Goal: Task Accomplishment & Management: Manage account settings

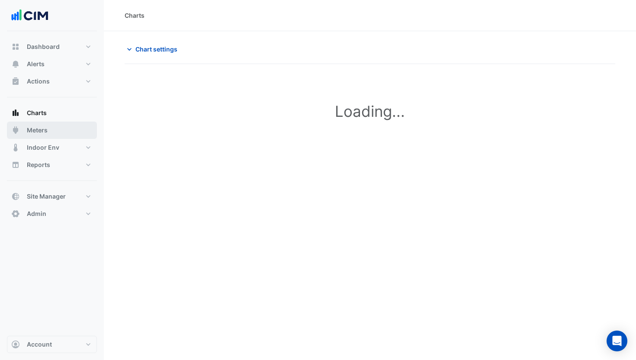
click at [55, 130] on button "Meters" at bounding box center [52, 130] width 90 height 17
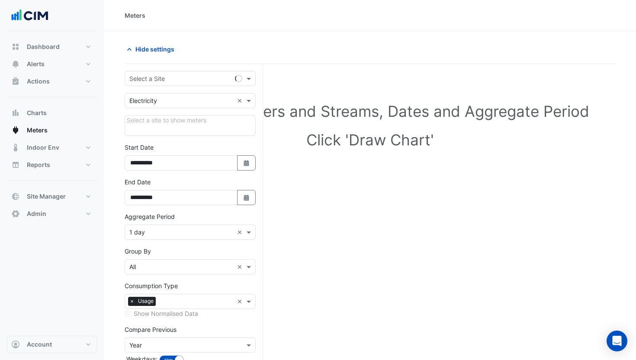
click at [165, 80] on input "text" at bounding box center [181, 78] width 104 height 9
type input "**********"
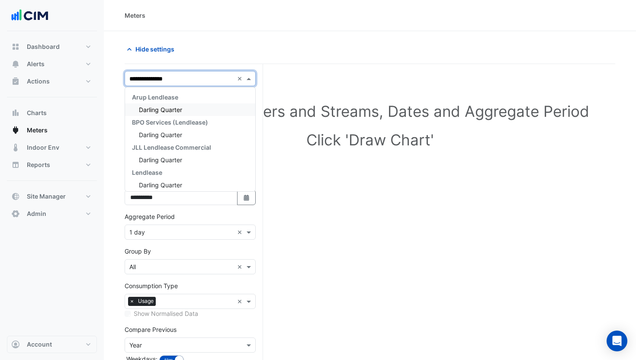
click at [160, 109] on span "Darling Quarter" at bounding box center [160, 109] width 43 height 7
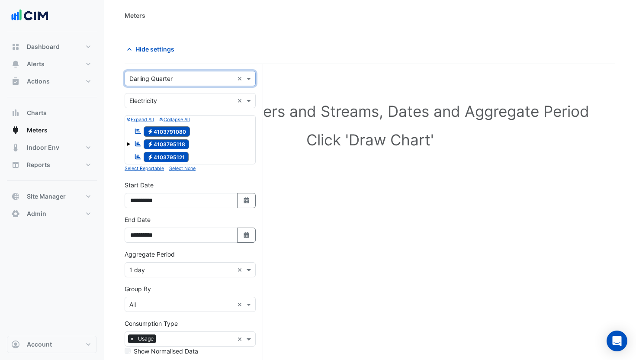
scroll to position [90, 0]
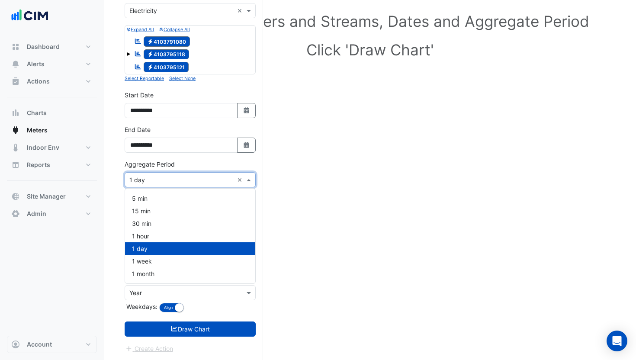
click at [155, 181] on input "text" at bounding box center [181, 180] width 104 height 9
click at [147, 270] on span "1 month" at bounding box center [143, 273] width 22 height 7
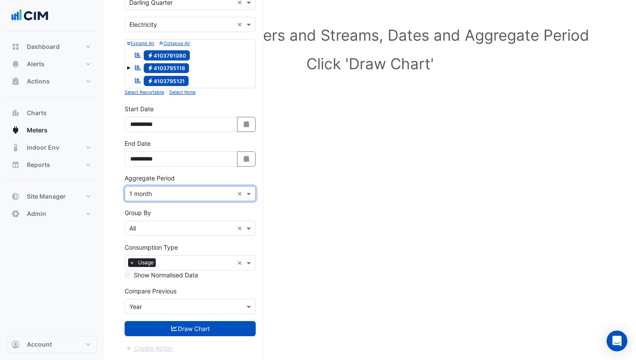
scroll to position [76, 0]
click at [163, 330] on button "Draw Chart" at bounding box center [190, 328] width 131 height 15
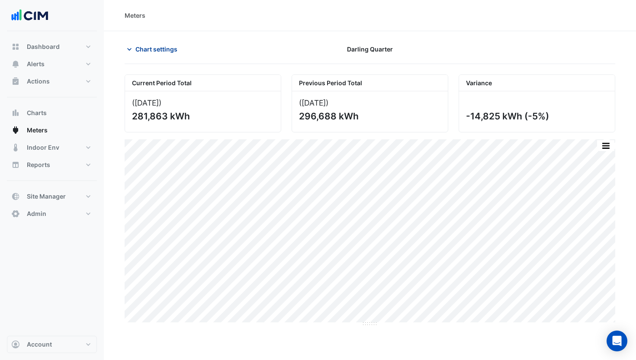
click at [154, 49] on span "Chart settings" at bounding box center [156, 49] width 42 height 9
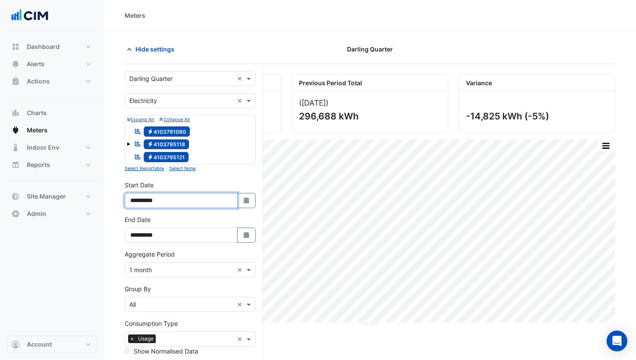
click at [152, 201] on input "**********" at bounding box center [181, 200] width 113 height 15
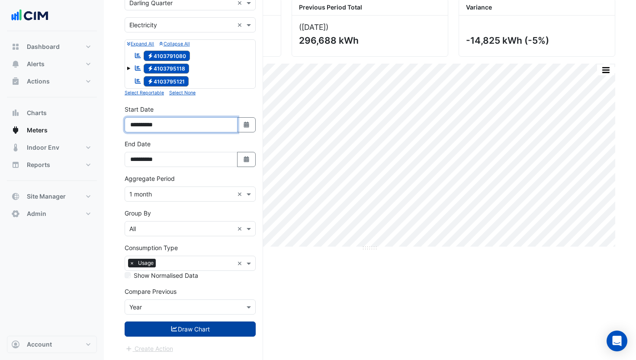
type input "**********"
click at [173, 329] on icon "submit" at bounding box center [174, 329] width 8 height 6
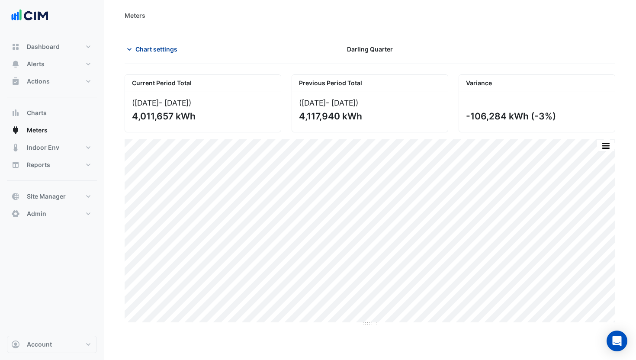
click at [144, 53] on span "Chart settings" at bounding box center [156, 49] width 42 height 9
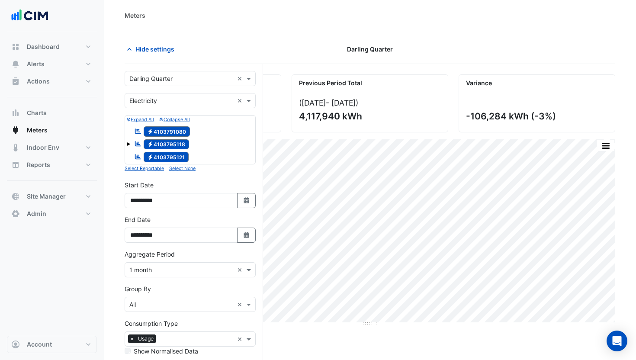
click at [129, 143] on span at bounding box center [128, 143] width 3 height 3
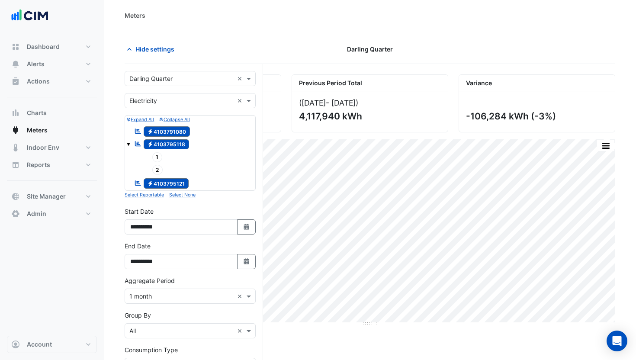
click at [129, 143] on span at bounding box center [128, 143] width 3 height 3
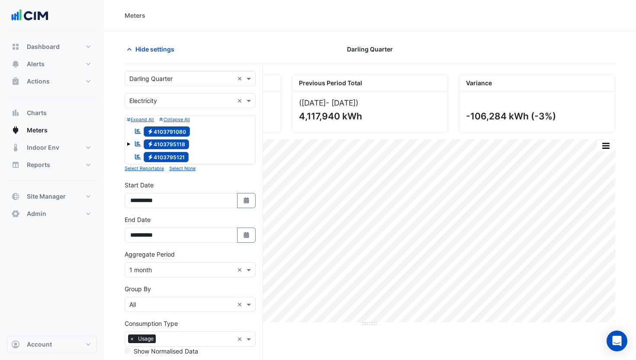
scroll to position [76, 0]
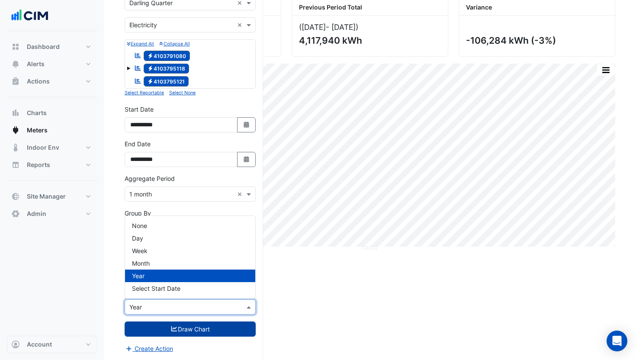
click at [167, 301] on div "Compare Previous × Year" at bounding box center [190, 306] width 131 height 15
click at [113, 284] on section "Hide settings Darling Quarter Current Period Total (Aug 24 - Jul 25 ) 4,011,657…" at bounding box center [370, 157] width 532 height 405
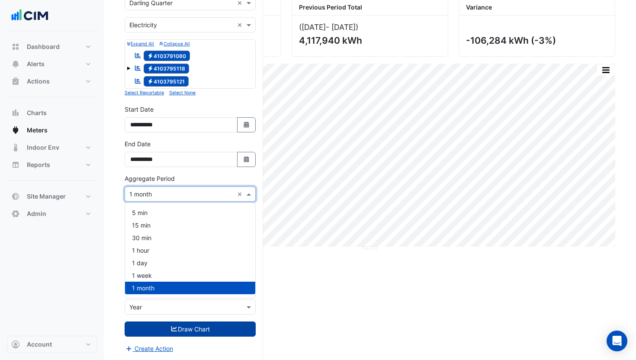
click at [173, 198] on div "Aggregate Period × 1 month" at bounding box center [179, 193] width 109 height 9
click at [119, 203] on section "Hide settings Darling Quarter Current Period Total (Aug 24 - Jul 25 ) 4,011,657…" at bounding box center [370, 157] width 532 height 405
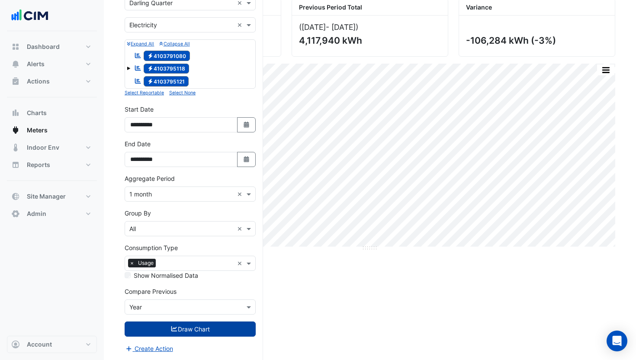
click at [190, 264] on input "text" at bounding box center [196, 263] width 74 height 9
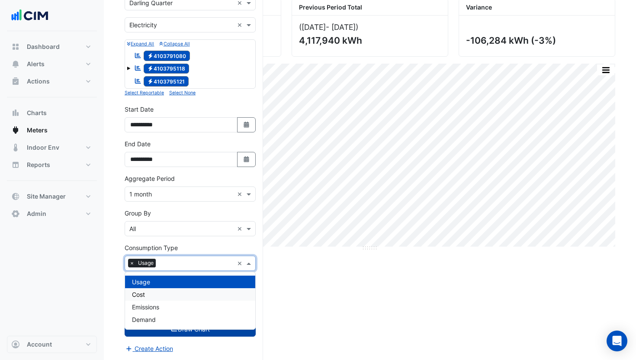
click at [169, 290] on div "Cost" at bounding box center [190, 294] width 130 height 13
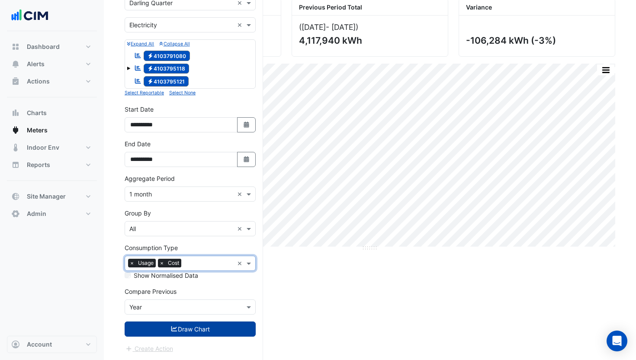
click at [173, 330] on icon "submit" at bounding box center [174, 328] width 6 height 5
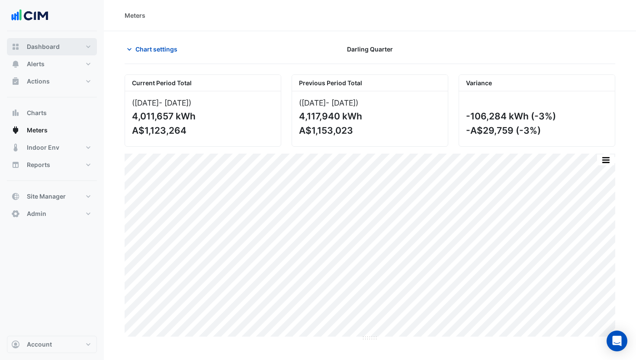
click at [67, 48] on button "Dashboard" at bounding box center [52, 46] width 90 height 17
select select "**"
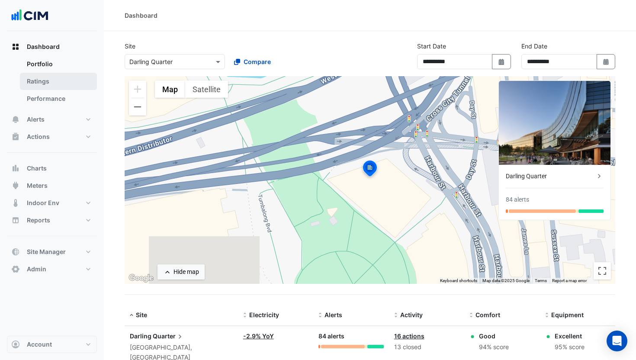
click at [48, 77] on link "Ratings" at bounding box center [58, 81] width 77 height 17
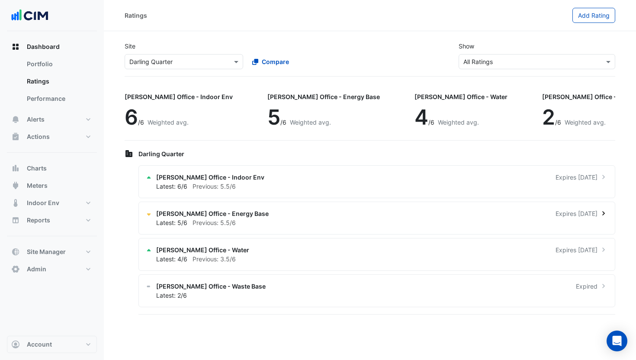
click at [223, 213] on span "NABERS Office - Energy Base" at bounding box center [212, 213] width 112 height 9
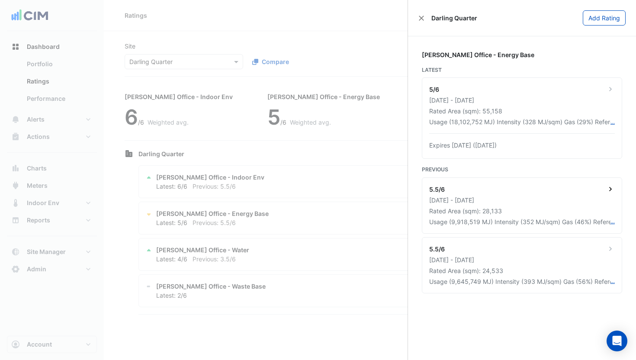
click at [576, 199] on div "01 Sep 2022 - 31 Aug 2023" at bounding box center [522, 199] width 186 height 9
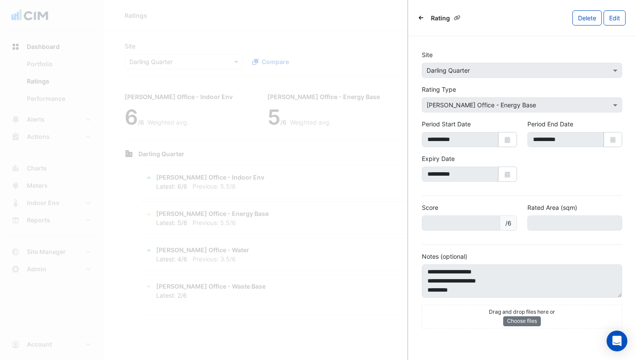
click at [423, 18] on icon "Back" at bounding box center [421, 17] width 5 height 5
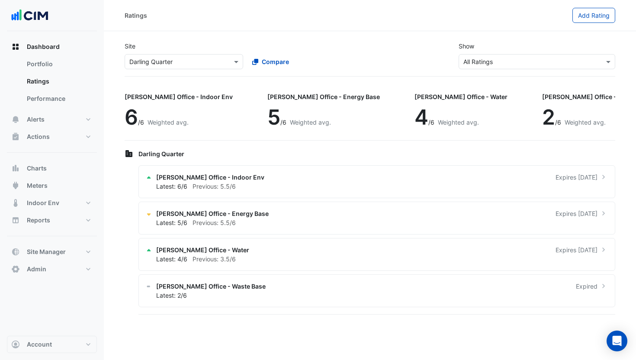
click at [320, 179] on ngb-offcanvas-backdrop at bounding box center [318, 180] width 636 height 360
click at [264, 175] on div "NABERS Office - Indoor Env Expires in 10 months" at bounding box center [381, 177] width 451 height 9
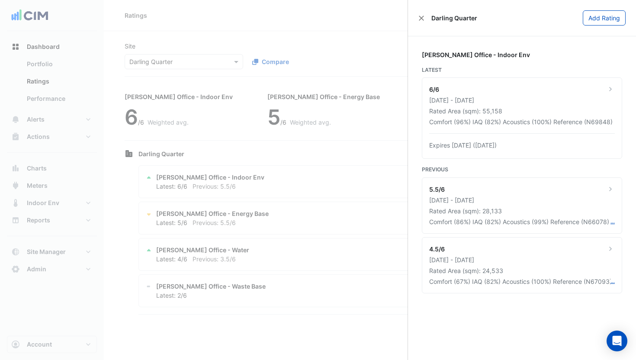
click at [47, 61] on ngb-offcanvas-backdrop at bounding box center [318, 180] width 636 height 360
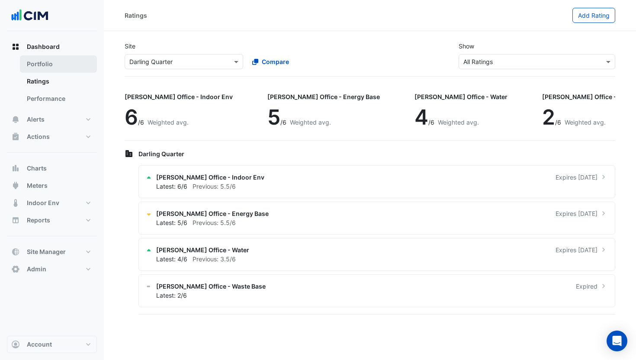
click at [60, 67] on link "Portfolio" at bounding box center [58, 63] width 77 height 17
select select "**"
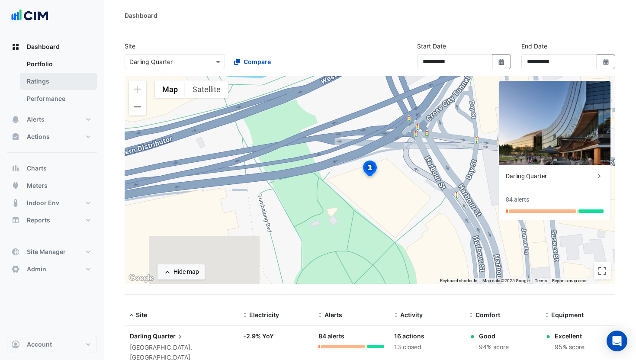
click at [63, 79] on link "Ratings" at bounding box center [58, 81] width 77 height 17
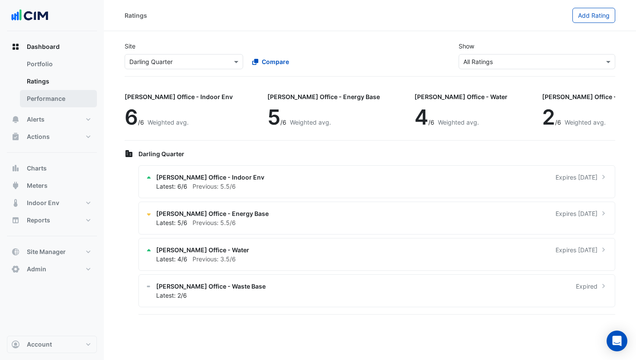
click at [62, 95] on link "Performance" at bounding box center [58, 98] width 77 height 17
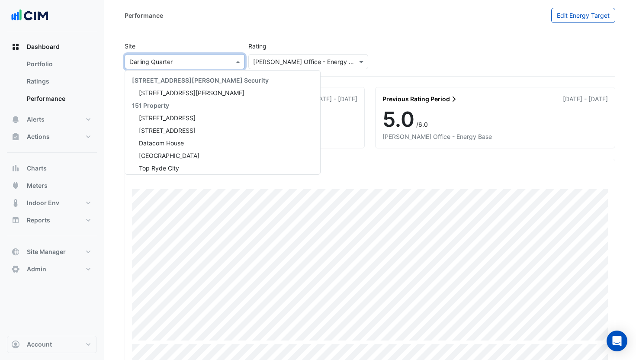
click at [182, 61] on input "text" at bounding box center [175, 62] width 93 height 9
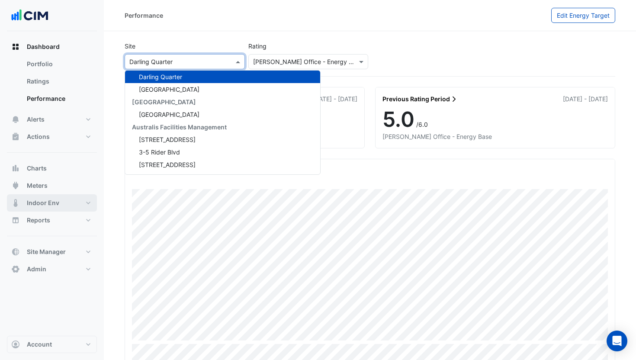
click at [50, 199] on span "Indoor Env" at bounding box center [43, 202] width 32 height 9
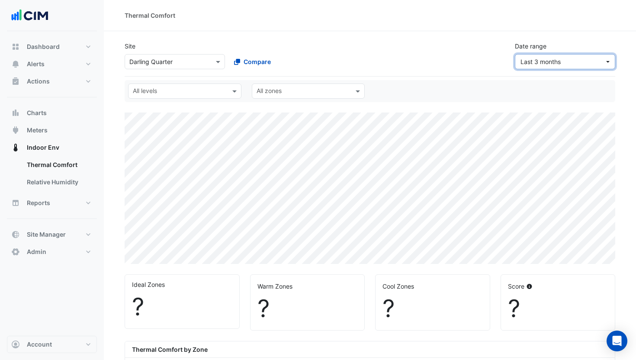
click at [560, 61] on span "Last 3 months" at bounding box center [540, 61] width 40 height 7
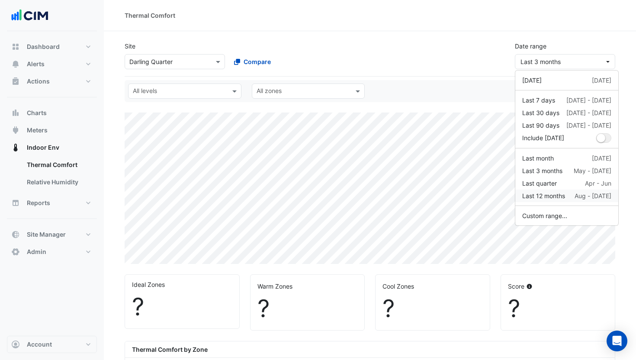
click at [555, 193] on div "Last 12 months" at bounding box center [543, 195] width 43 height 9
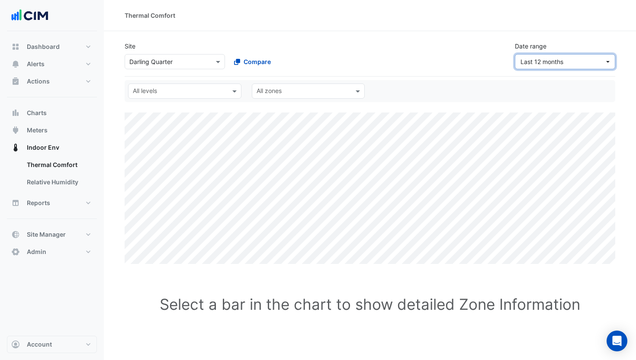
click at [564, 63] on span "Last 12 months" at bounding box center [562, 61] width 84 height 9
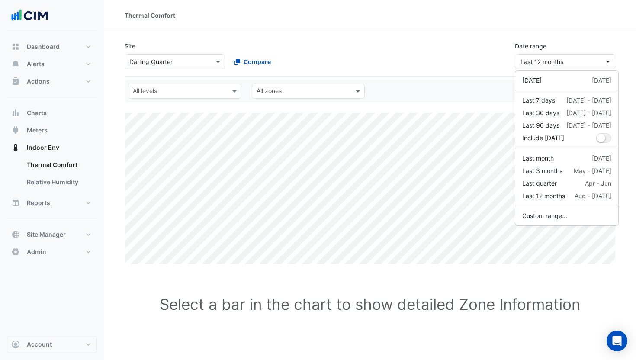
click at [163, 88] on input "text" at bounding box center [180, 91] width 94 height 9
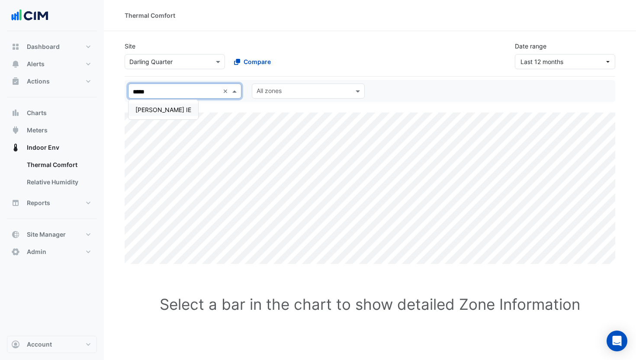
type input "******"
click at [150, 102] on div "NABERS IE" at bounding box center [163, 109] width 70 height 19
click at [154, 109] on div "NABERS IE" at bounding box center [163, 109] width 56 height 9
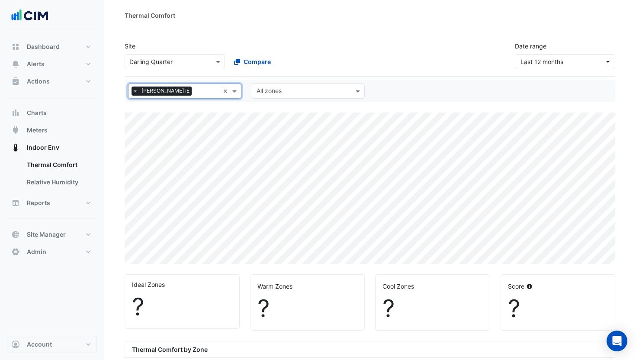
select select "**"
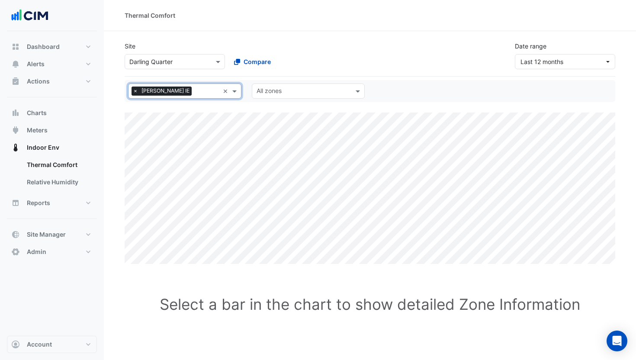
click at [136, 92] on span "×" at bounding box center [135, 90] width 8 height 9
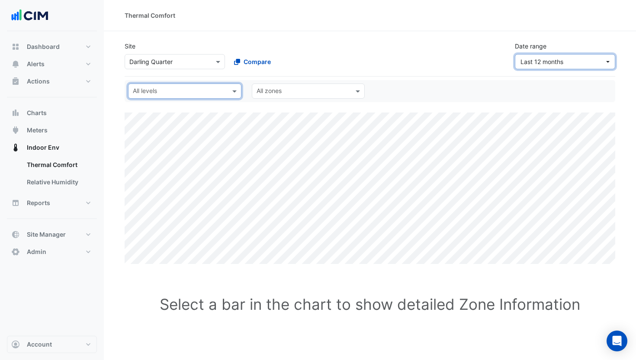
click at [573, 66] on button "Last 12 months" at bounding box center [565, 61] width 100 height 15
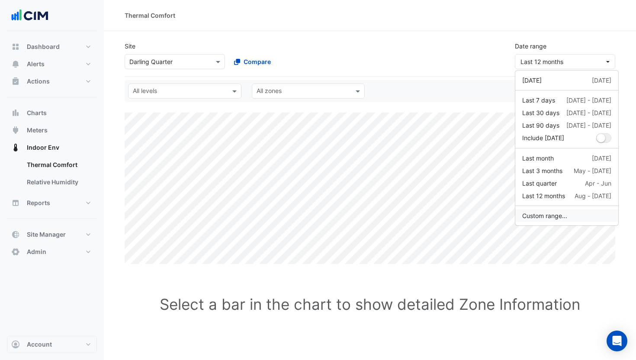
click at [554, 216] on button "Custom range..." at bounding box center [566, 215] width 103 height 13
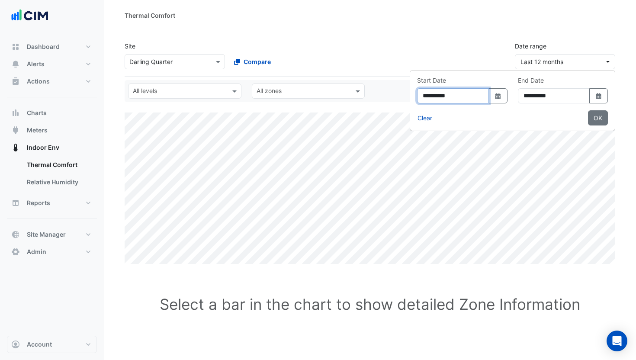
click at [417, 95] on input "**********" at bounding box center [453, 95] width 72 height 15
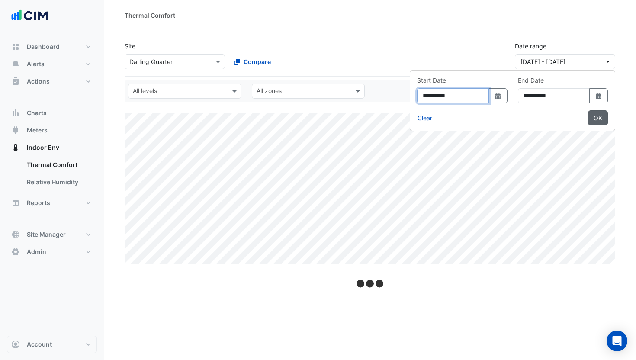
type input "**********"
click at [595, 118] on button "OK" at bounding box center [598, 117] width 20 height 15
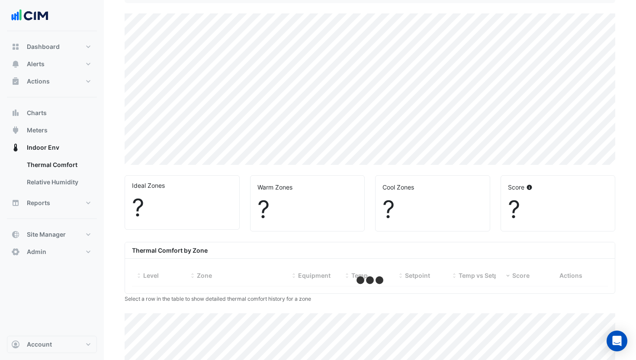
scroll to position [111, 0]
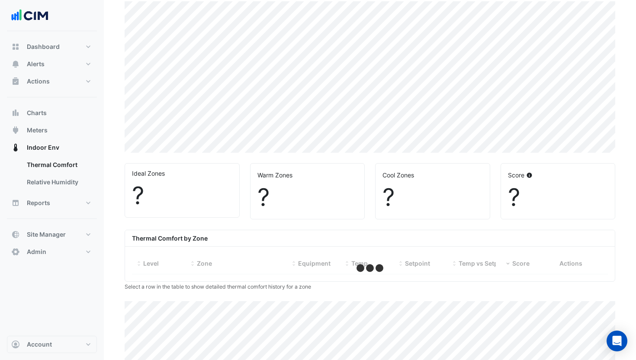
select select "**"
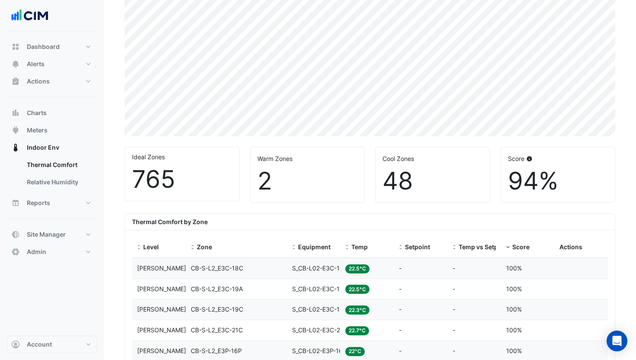
scroll to position [39, 0]
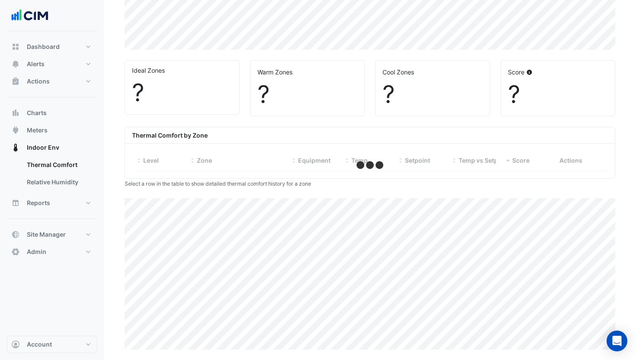
select select "**"
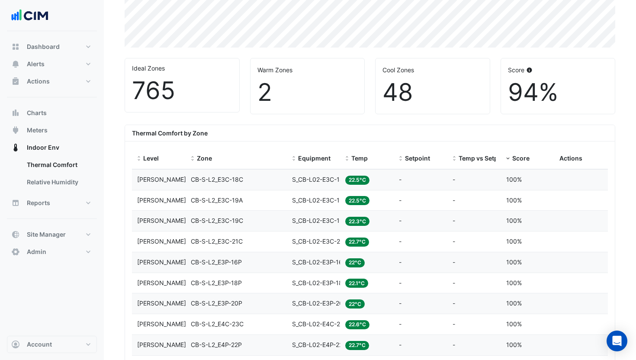
scroll to position [217, 0]
click at [511, 157] on div "Score" at bounding box center [527, 158] width 43 height 10
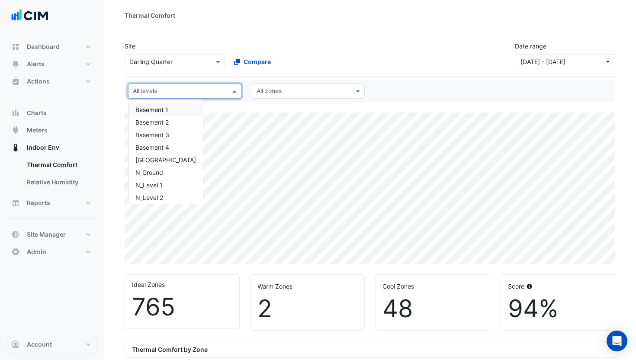
click at [170, 96] on div at bounding box center [178, 91] width 95 height 11
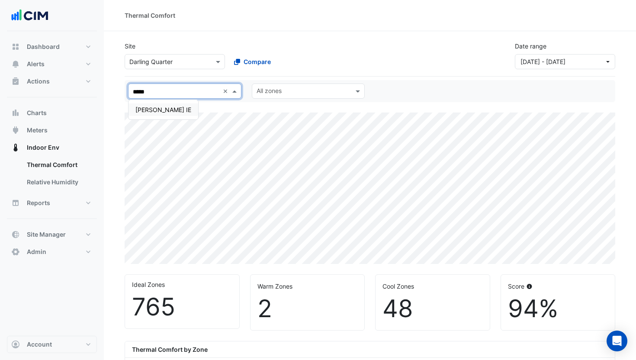
type input "******"
click at [142, 112] on div "NABERS IE" at bounding box center [163, 109] width 56 height 9
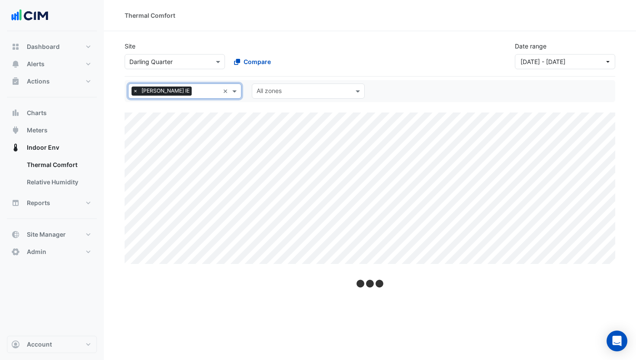
select select "**"
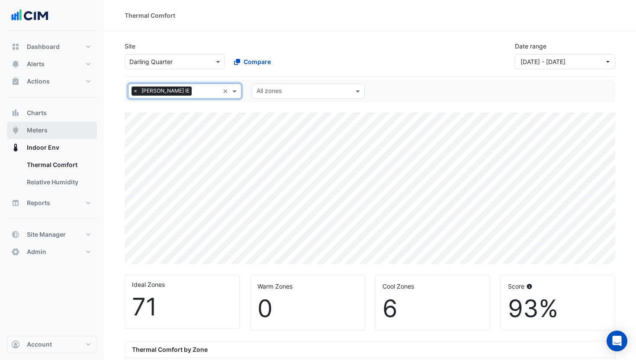
click at [56, 134] on button "Meters" at bounding box center [52, 130] width 90 height 17
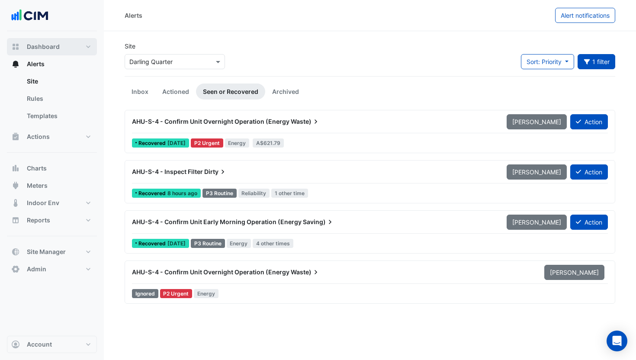
click at [42, 48] on span "Dashboard" at bounding box center [43, 46] width 33 height 9
select select "**"
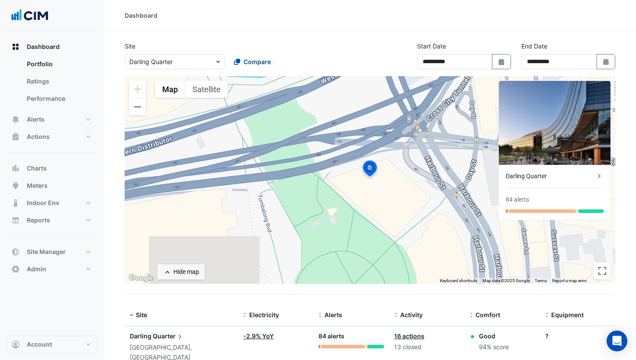
click at [547, 174] on div "Darling Quarter" at bounding box center [550, 176] width 89 height 9
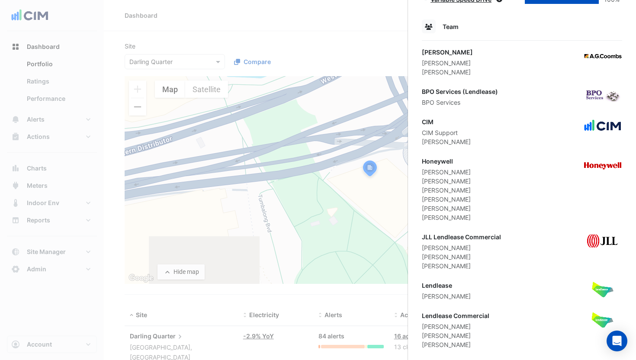
scroll to position [918, 0]
drag, startPoint x: 462, startPoint y: 72, endPoint x: 421, endPoint y: 54, distance: 44.7
drag, startPoint x: 423, startPoint y: 54, endPoint x: 493, endPoint y: 80, distance: 74.9
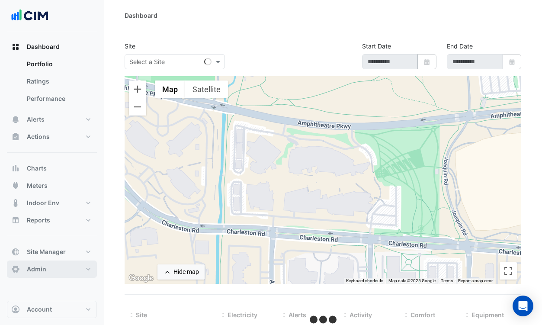
click at [87, 271] on button "Admin" at bounding box center [52, 268] width 90 height 17
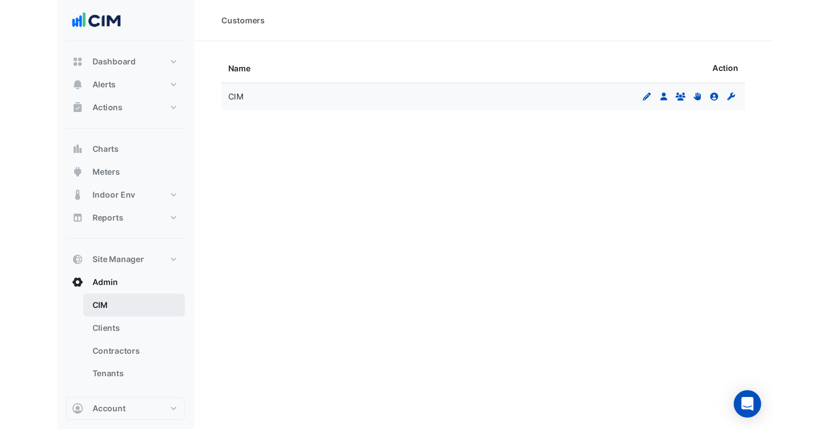
scroll to position [5, 0]
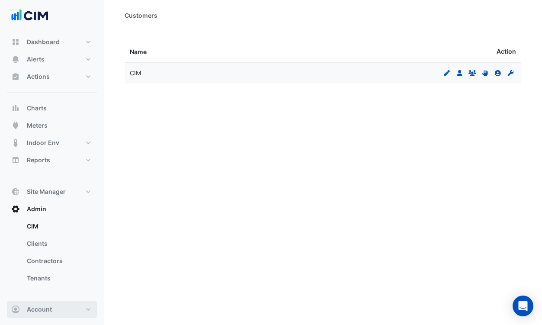
click at [65, 305] on button "Account" at bounding box center [52, 309] width 90 height 17
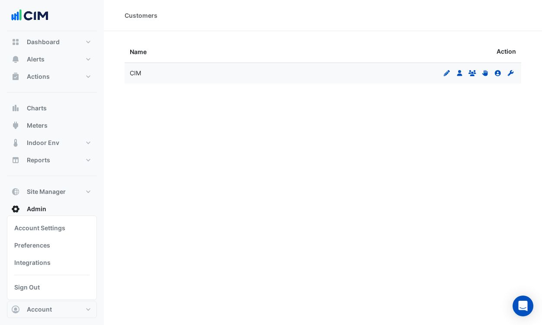
click at [103, 189] on nav "Dashboard Portfolio Ratings Performance Alerts Site Rules Templates Actions Sit…" at bounding box center [52, 162] width 104 height 325
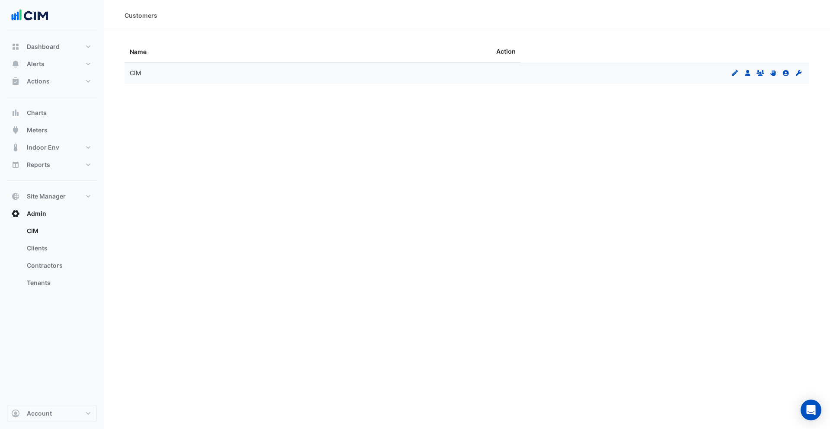
scroll to position [0, 0]
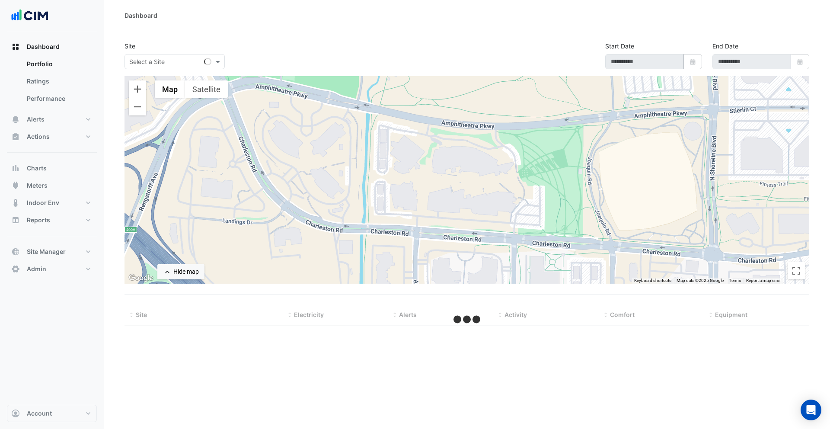
type input "**********"
select select "**"
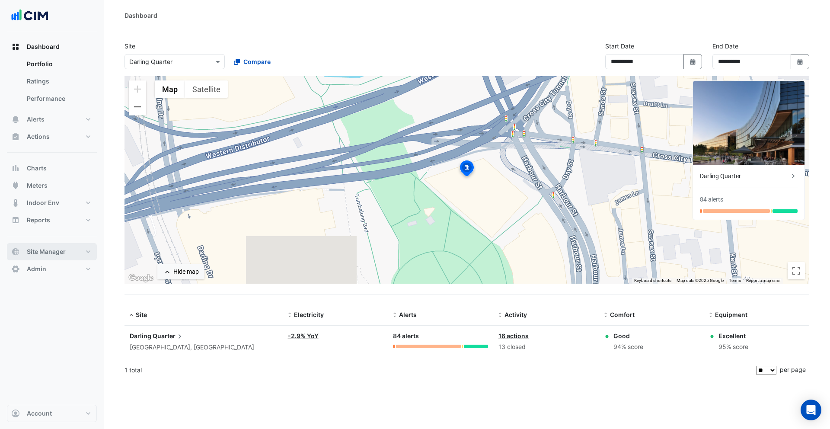
click at [63, 253] on span "Site Manager" at bounding box center [46, 251] width 39 height 9
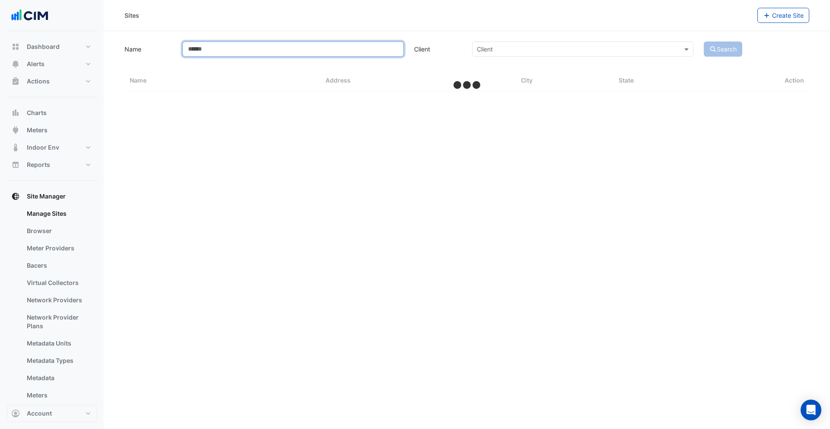
click at [231, 51] on input "Name" at bounding box center [292, 49] width 221 height 15
select select "**"
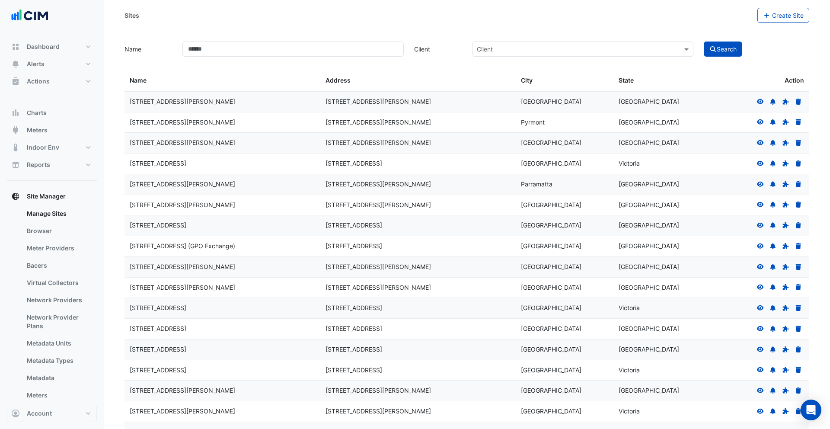
click at [512, 51] on input "text" at bounding box center [574, 49] width 195 height 9
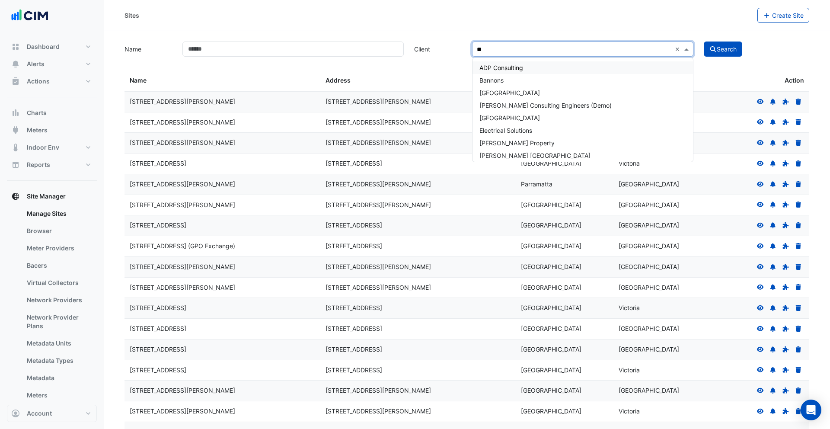
type input "***"
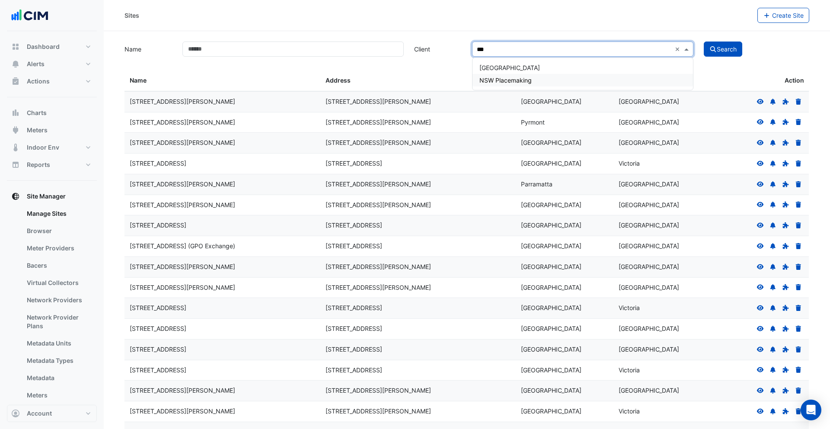
click at [507, 80] on span "NSW Placemaking" at bounding box center [506, 80] width 52 height 7
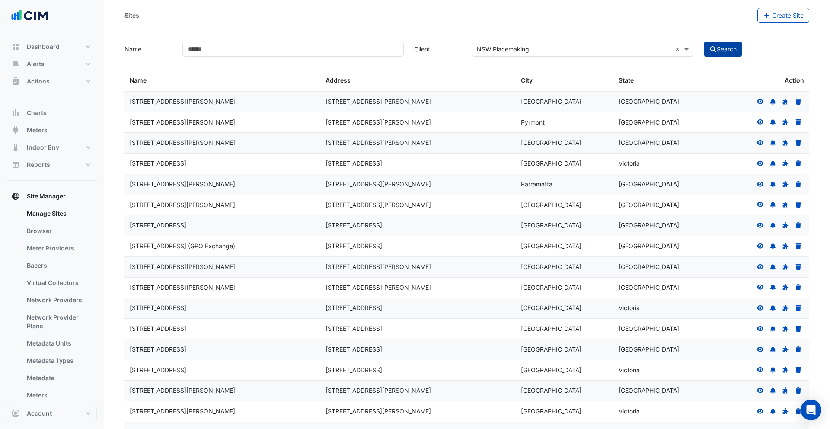
click at [705, 52] on button "Search" at bounding box center [723, 49] width 39 height 15
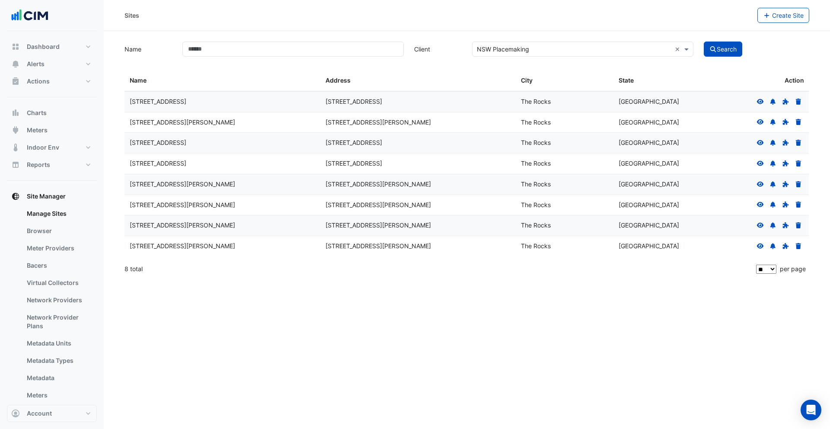
click at [759, 102] on icon at bounding box center [761, 102] width 8 height 6
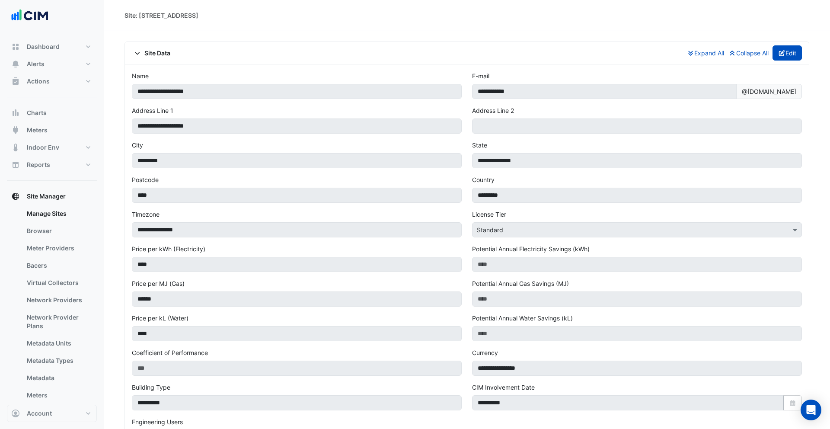
drag, startPoint x: 791, startPoint y: 57, endPoint x: 784, endPoint y: 59, distance: 7.4
click at [791, 56] on button "Edit" at bounding box center [788, 52] width 30 height 15
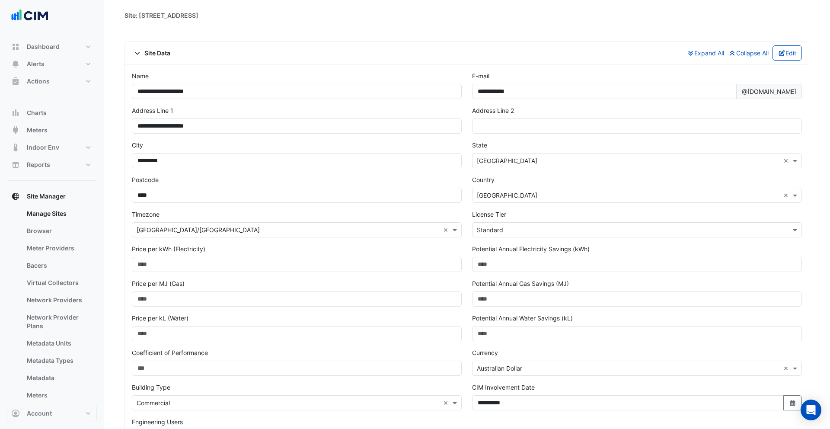
click at [547, 240] on div "License Tier Select License Tier × Standard" at bounding box center [637, 227] width 340 height 35
click at [512, 238] on div "License Tier Select License Tier × Standard" at bounding box center [637, 227] width 340 height 35
click at [509, 235] on div "Select License Tier × Standard" at bounding box center [637, 229] width 330 height 15
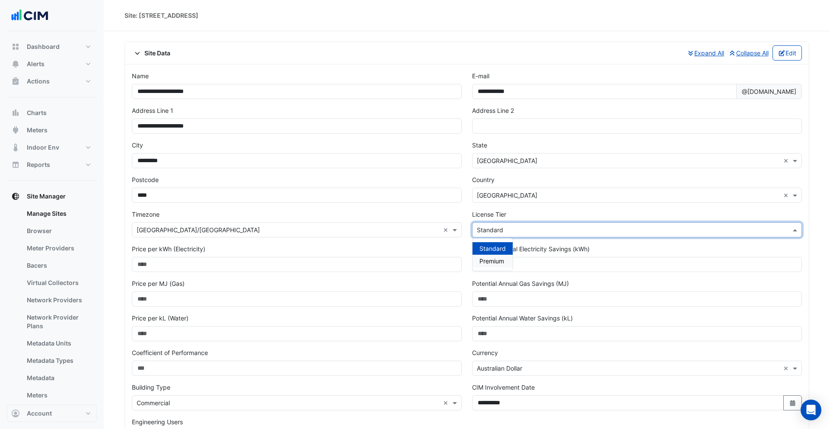
drag, startPoint x: 492, startPoint y: 260, endPoint x: 410, endPoint y: 269, distance: 83.0
click at [492, 260] on span "Premium" at bounding box center [492, 260] width 25 height 7
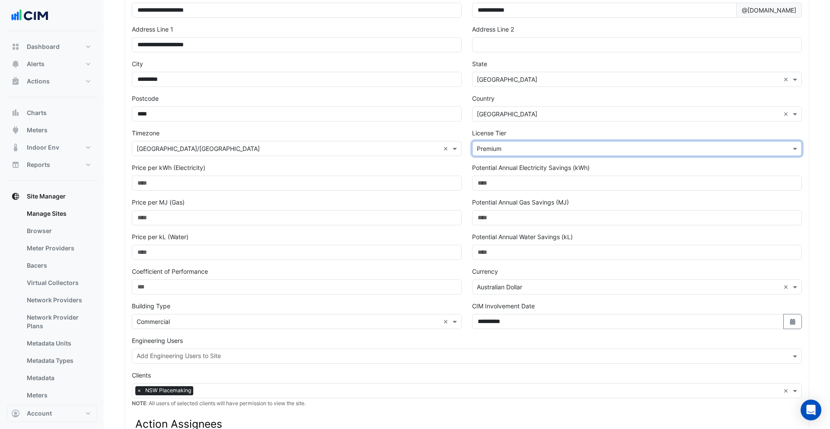
scroll to position [205, 0]
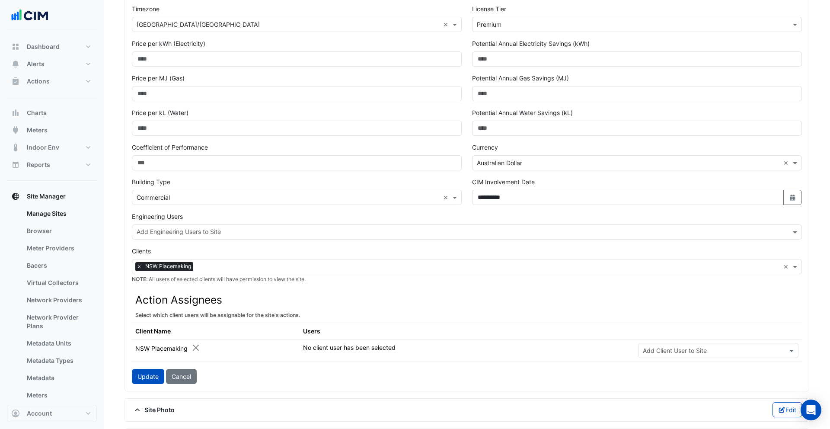
drag, startPoint x: 144, startPoint y: 379, endPoint x: 161, endPoint y: 371, distance: 18.2
click at [144, 379] on button "Update" at bounding box center [148, 376] width 32 height 15
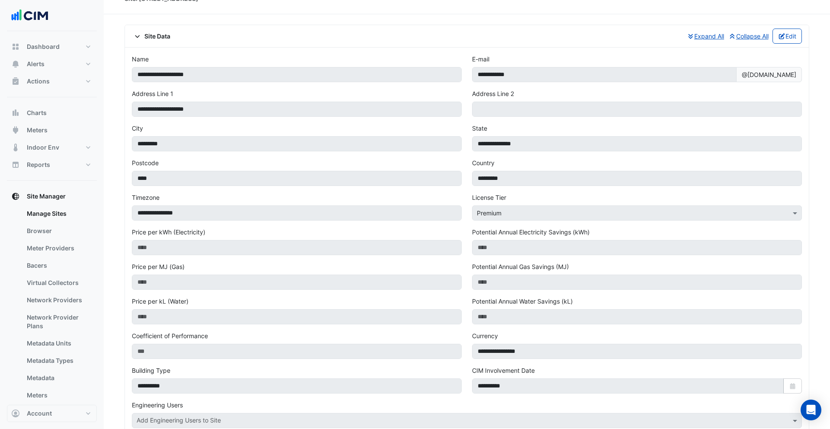
scroll to position [0, 0]
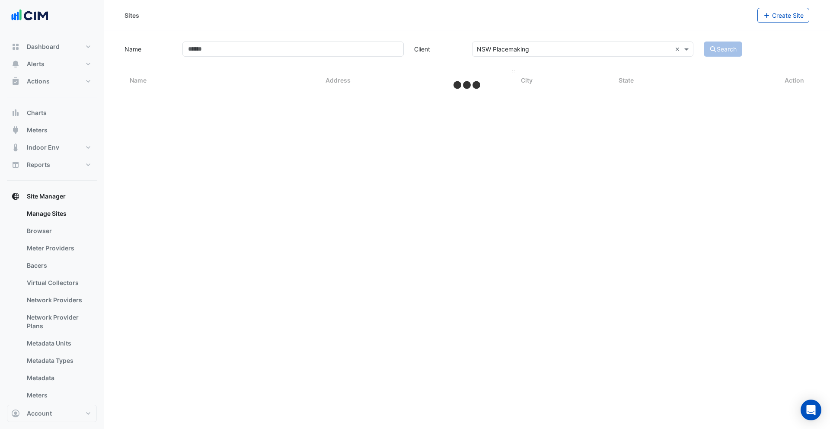
select select "**"
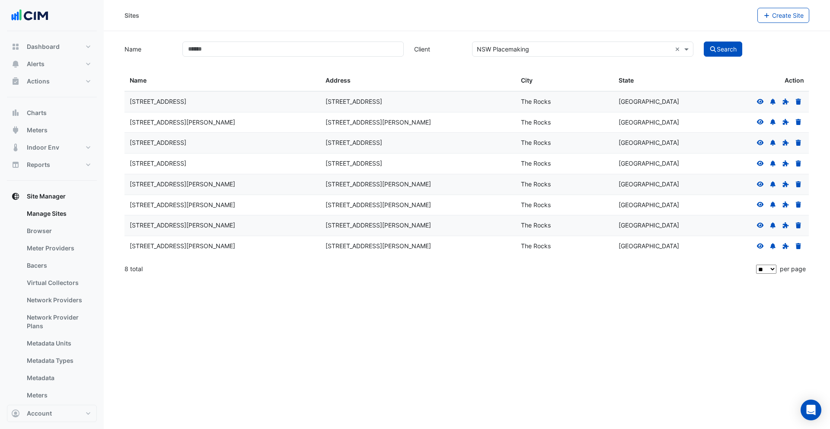
click at [762, 119] on icon at bounding box center [761, 122] width 8 height 6
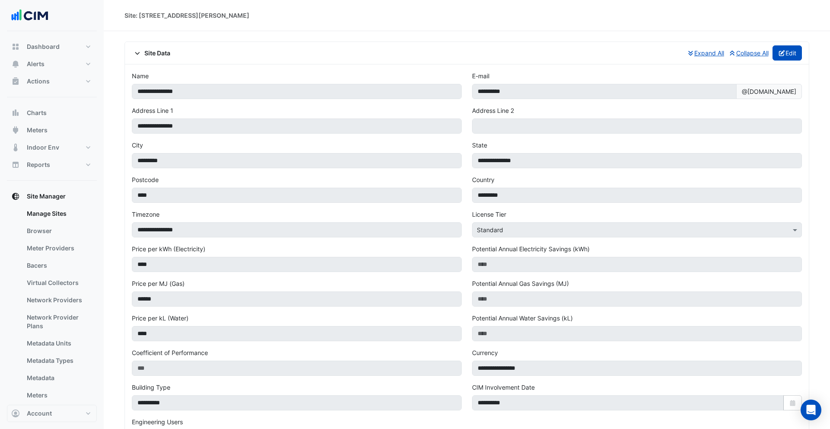
click at [778, 55] on icon "button" at bounding box center [782, 53] width 8 height 6
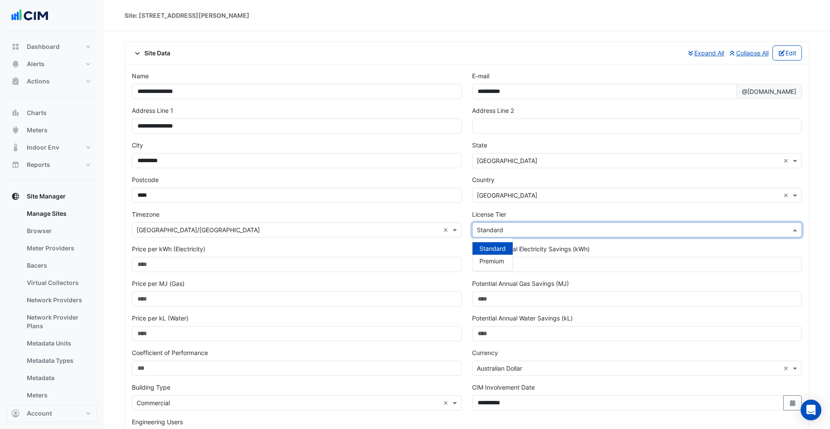
drag, startPoint x: 525, startPoint y: 232, endPoint x: 506, endPoint y: 243, distance: 23.1
click at [525, 232] on input "text" at bounding box center [628, 230] width 303 height 9
drag, startPoint x: 497, startPoint y: 258, endPoint x: 298, endPoint y: 266, distance: 199.5
click at [497, 258] on span "Premium" at bounding box center [492, 260] width 25 height 7
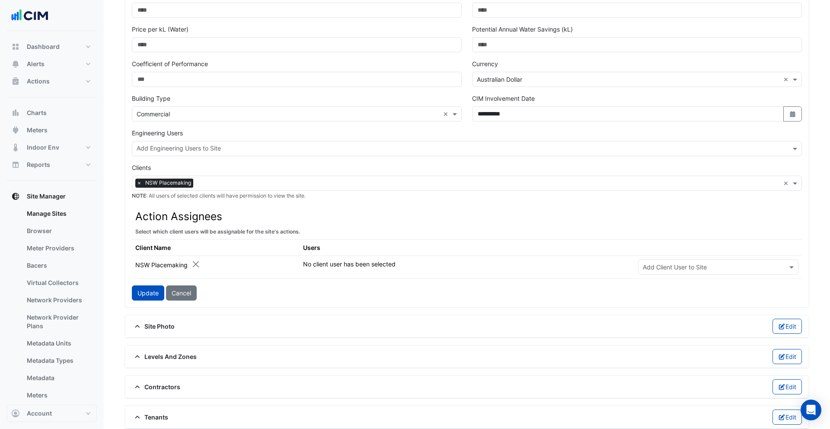
scroll to position [292, 0]
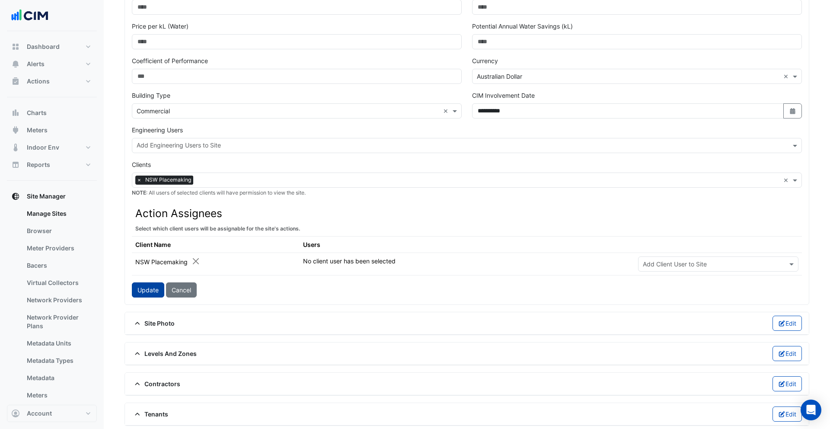
click at [145, 291] on button "Update" at bounding box center [148, 289] width 32 height 15
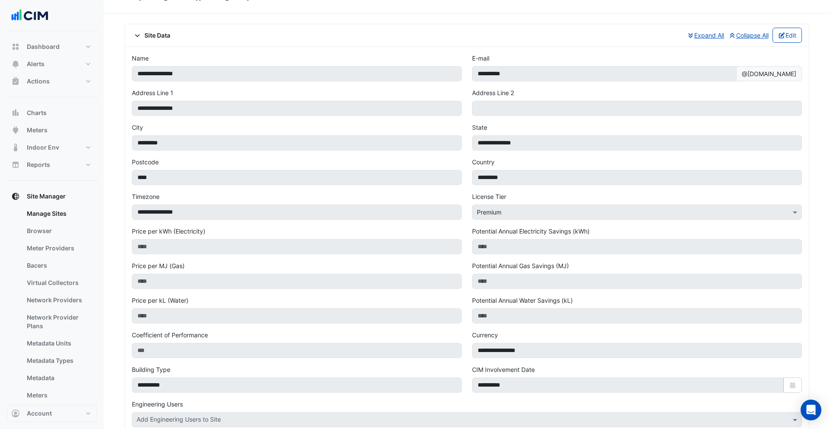
scroll to position [0, 0]
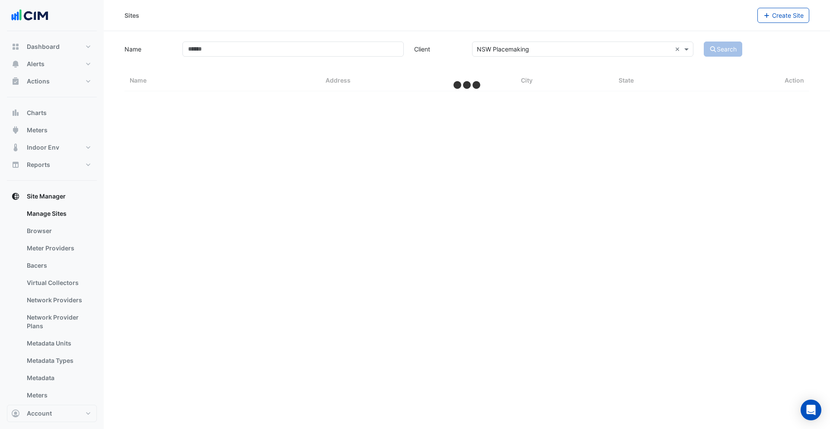
select select "**"
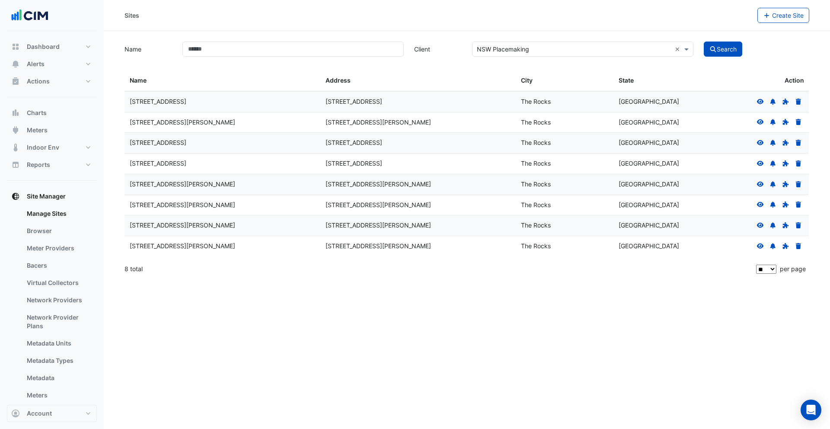
click at [763, 143] on icon at bounding box center [760, 142] width 7 height 5
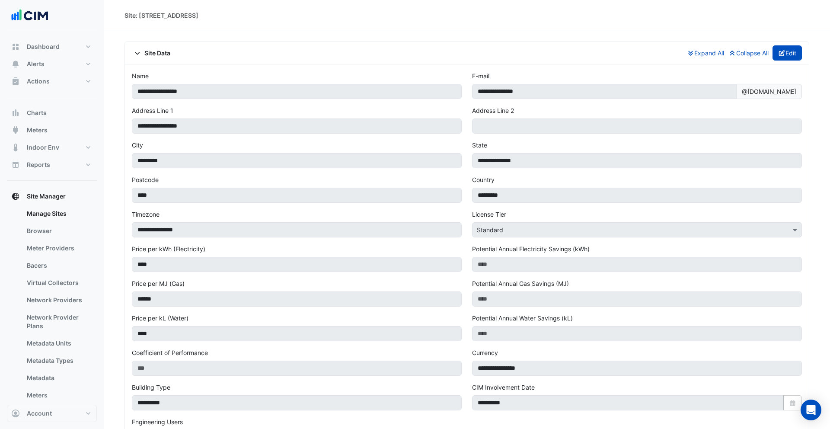
click at [792, 54] on button "Edit" at bounding box center [788, 52] width 30 height 15
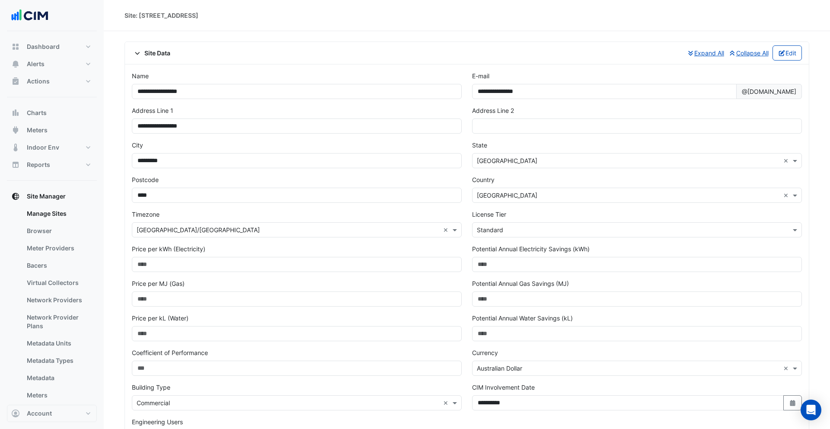
click at [511, 226] on input "text" at bounding box center [628, 230] width 303 height 9
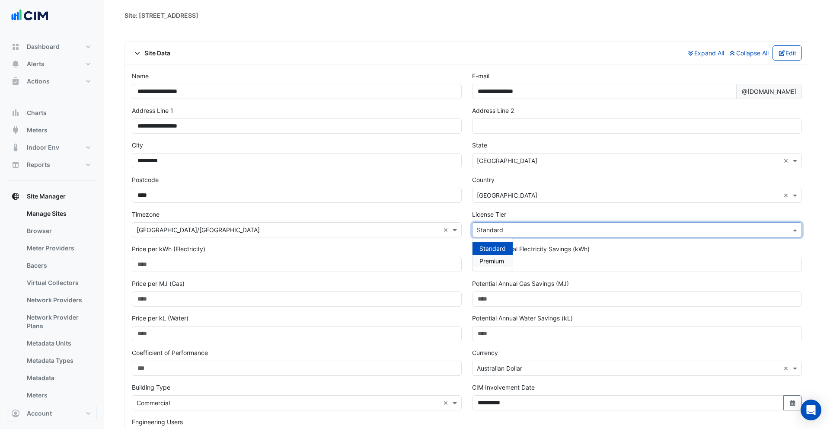
click at [492, 257] on span "Premium" at bounding box center [492, 260] width 25 height 7
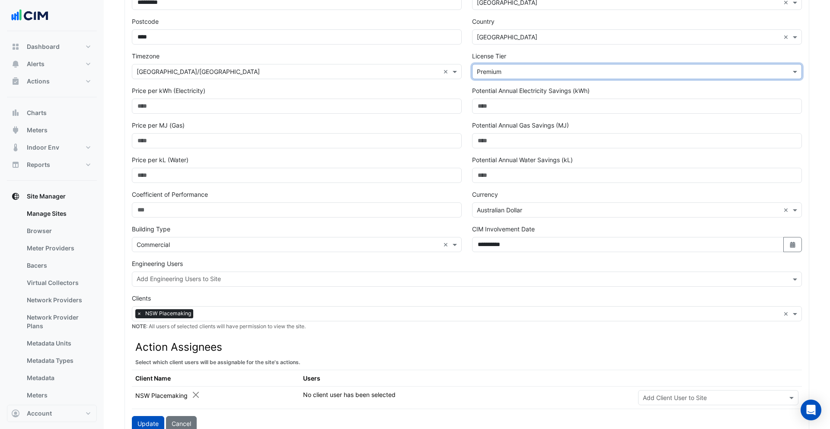
scroll to position [182, 0]
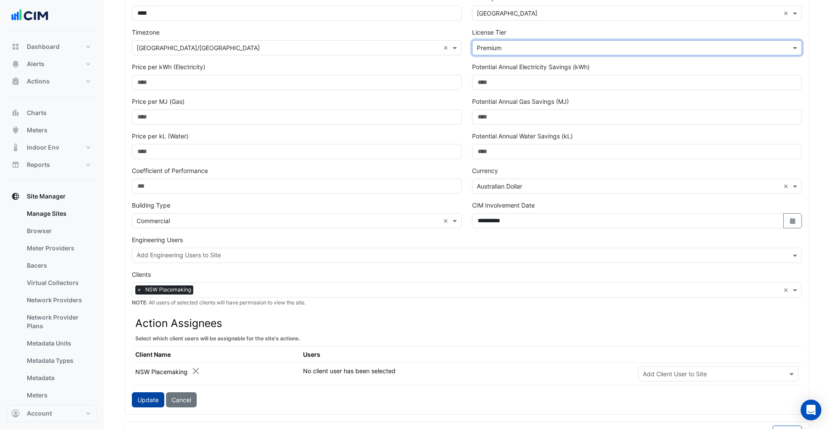
click at [141, 398] on button "Update" at bounding box center [148, 399] width 32 height 15
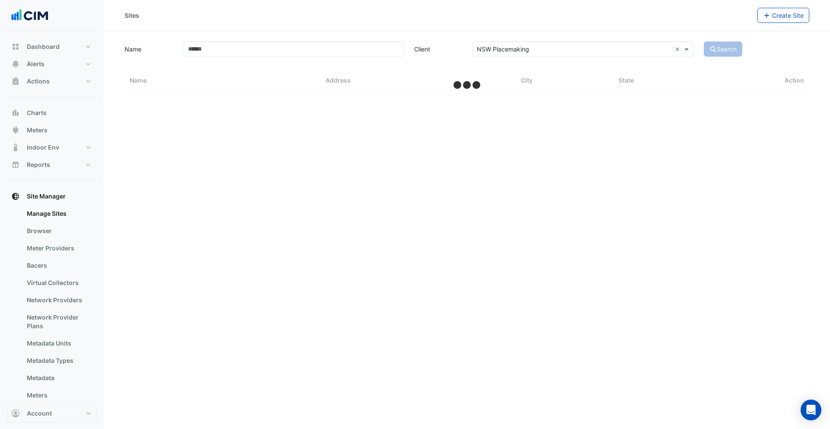
select select "**"
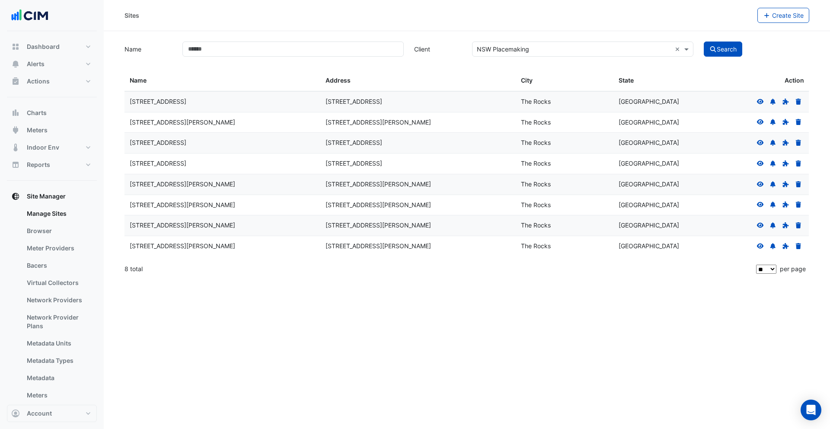
click at [758, 163] on icon at bounding box center [760, 163] width 7 height 5
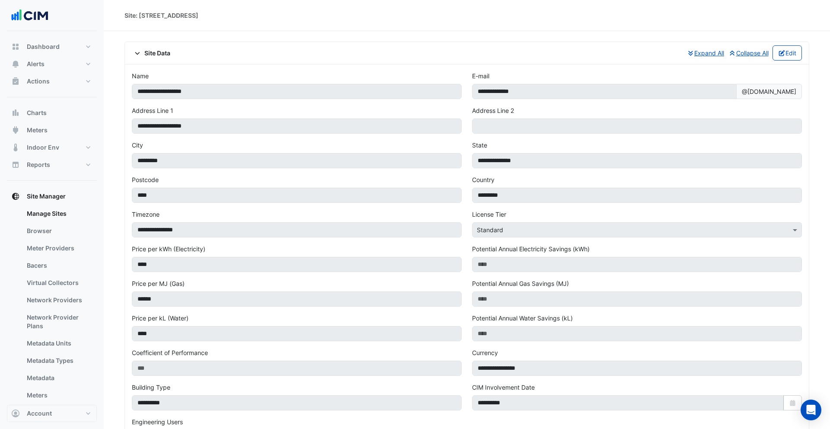
drag, startPoint x: 781, startPoint y: 52, endPoint x: 699, endPoint y: 117, distance: 104.0
click at [781, 53] on icon "button" at bounding box center [782, 53] width 6 height 6
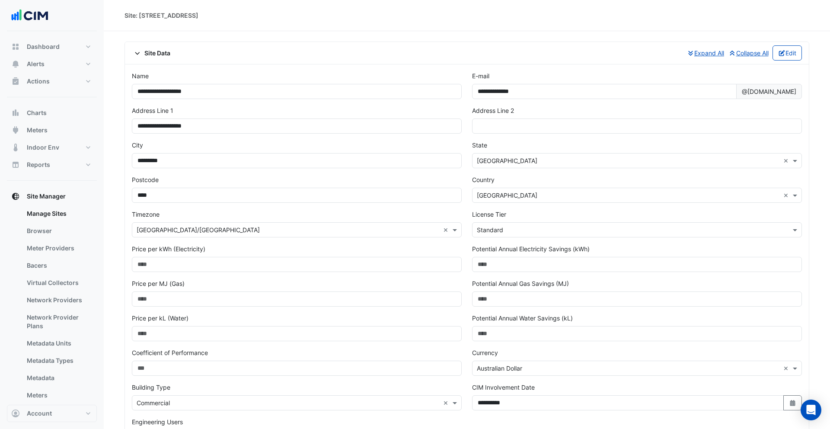
scroll to position [60, 0]
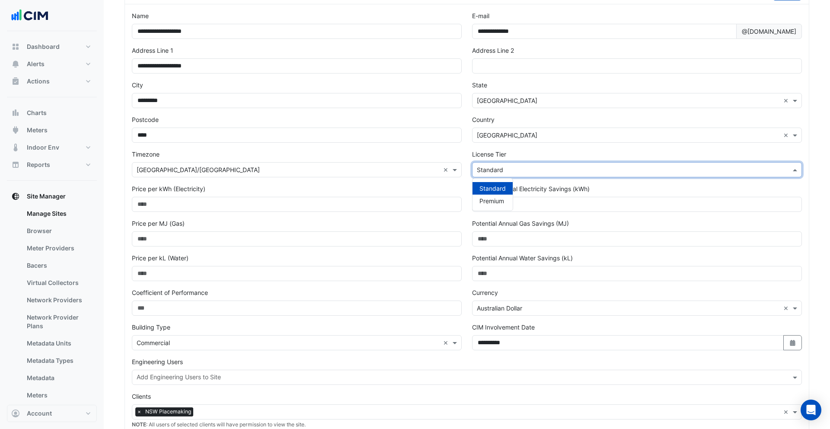
click at [496, 176] on div "Select License Tier × Standard" at bounding box center [637, 169] width 330 height 15
click at [494, 197] on span "Premium" at bounding box center [492, 200] width 25 height 7
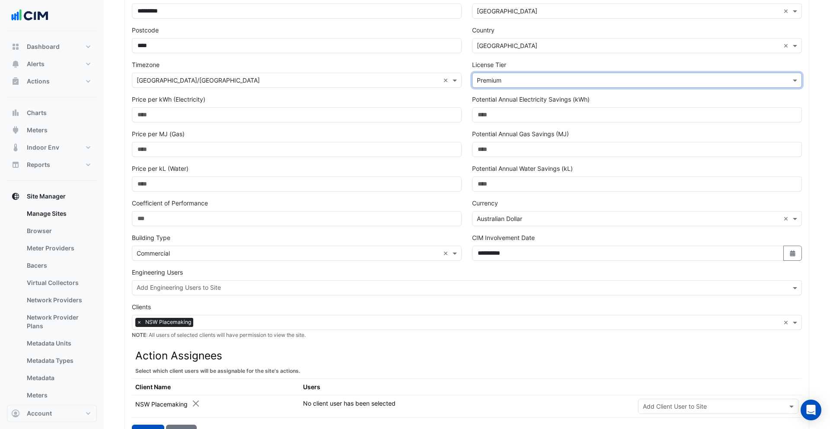
scroll to position [216, 0]
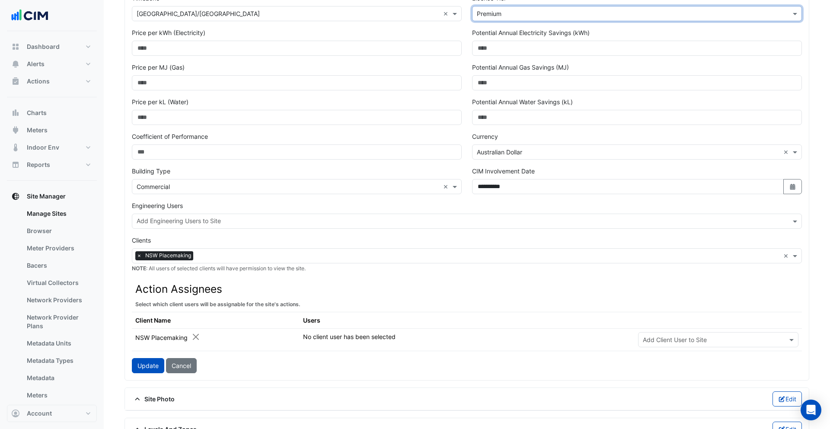
click at [148, 366] on button "Update" at bounding box center [148, 365] width 32 height 15
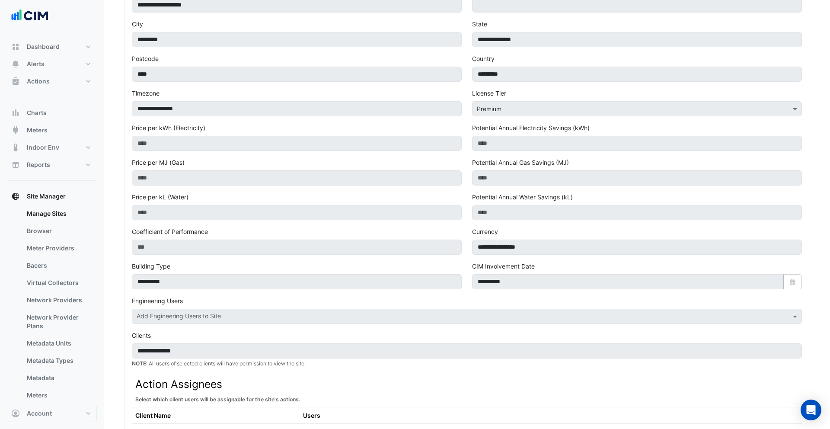
scroll to position [0, 0]
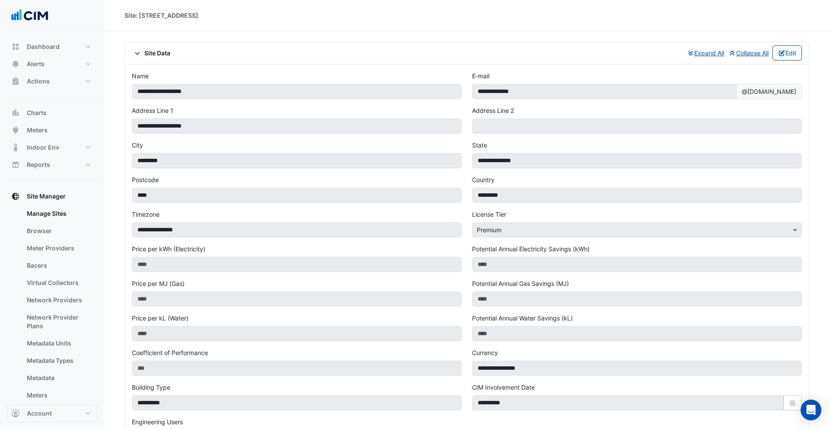
select select "**"
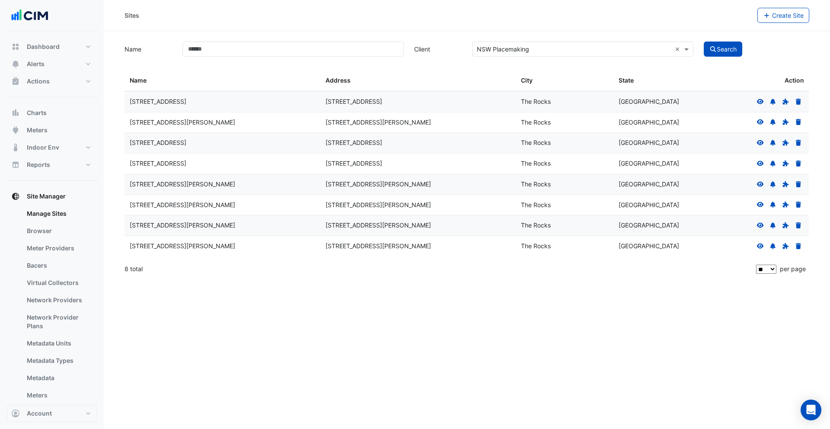
click at [757, 185] on icon at bounding box center [761, 184] width 8 height 6
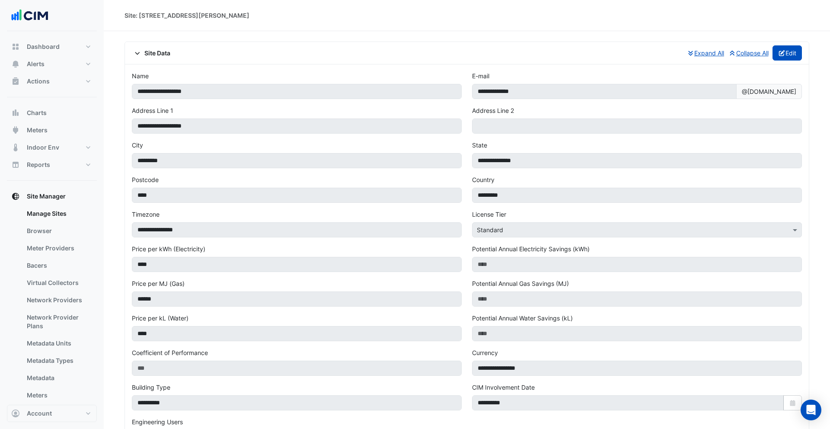
click at [788, 57] on button "Edit" at bounding box center [788, 52] width 30 height 15
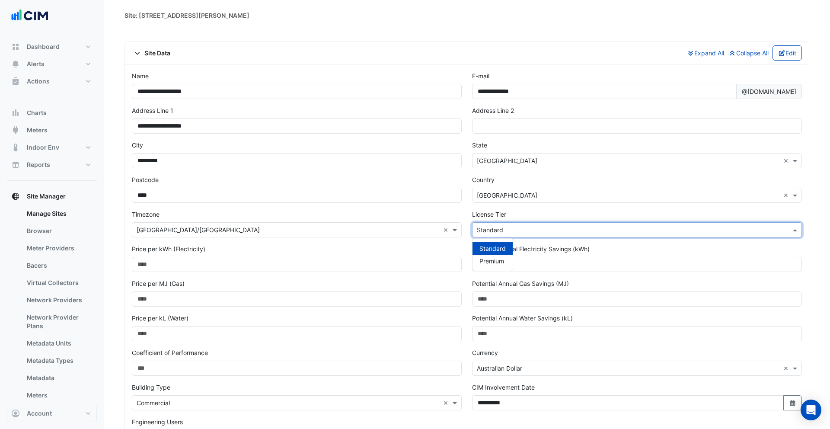
drag, startPoint x: 507, startPoint y: 227, endPoint x: 494, endPoint y: 253, distance: 29.8
click at [507, 227] on input "text" at bounding box center [628, 230] width 303 height 9
drag, startPoint x: 494, startPoint y: 260, endPoint x: 255, endPoint y: 272, distance: 239.0
click at [493, 260] on span "Premium" at bounding box center [492, 260] width 25 height 7
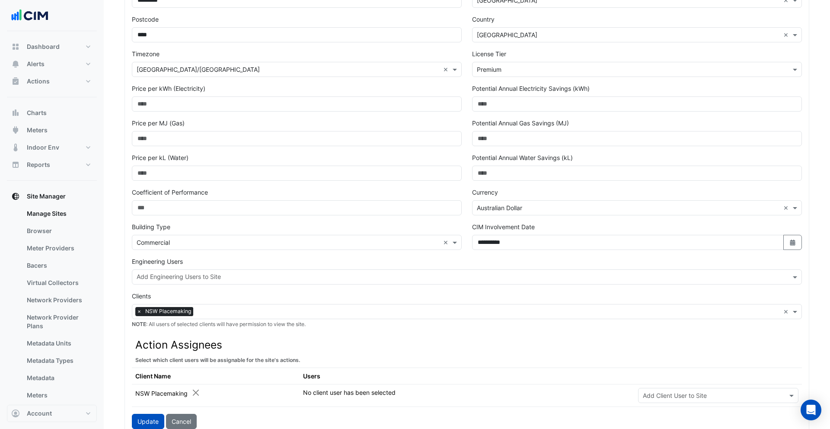
click at [149, 419] on button "Update" at bounding box center [148, 421] width 32 height 15
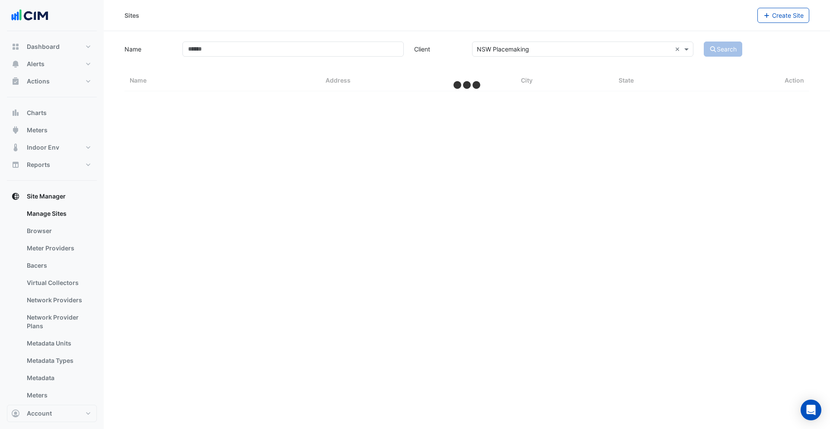
select select "**"
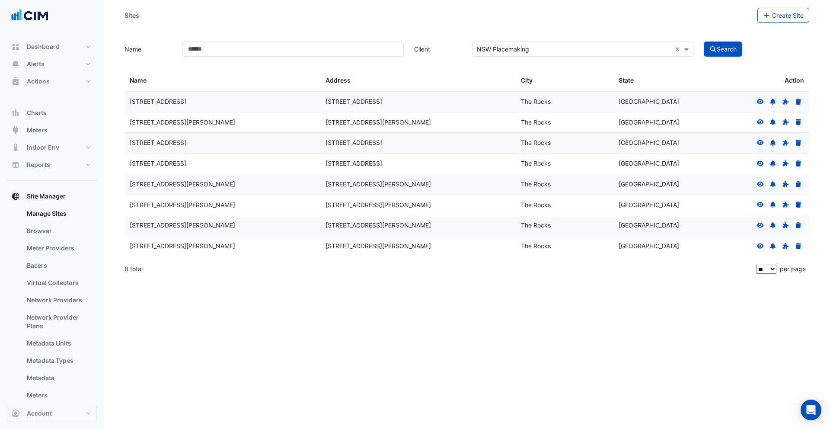
click at [762, 183] on icon at bounding box center [760, 183] width 7 height 5
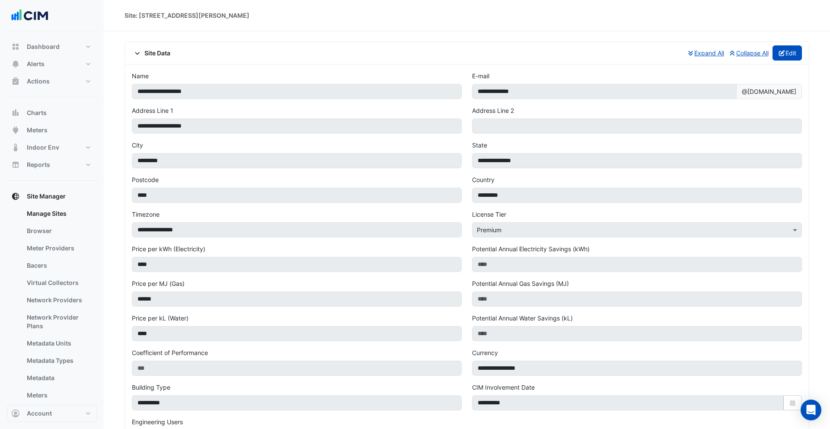
click at [792, 49] on button "Edit" at bounding box center [788, 52] width 30 height 15
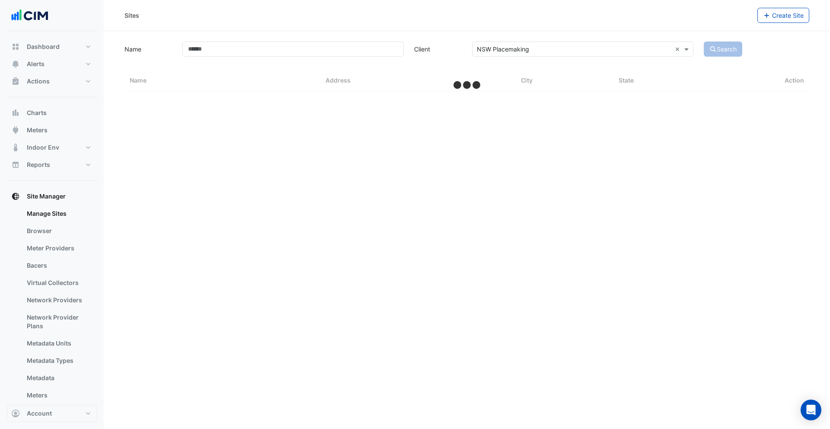
select select "**"
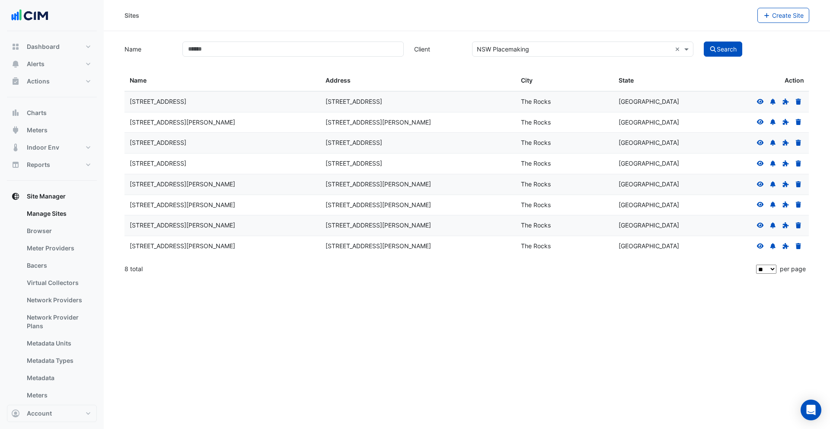
click at [759, 205] on icon at bounding box center [761, 205] width 8 height 6
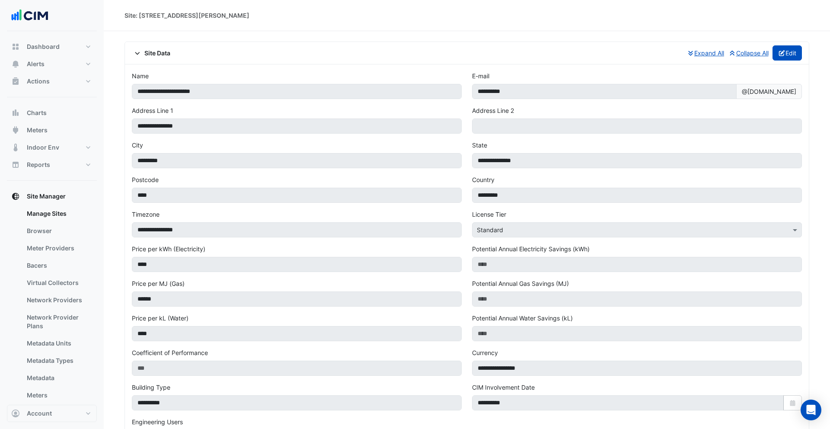
click at [788, 55] on button "Edit" at bounding box center [788, 52] width 30 height 15
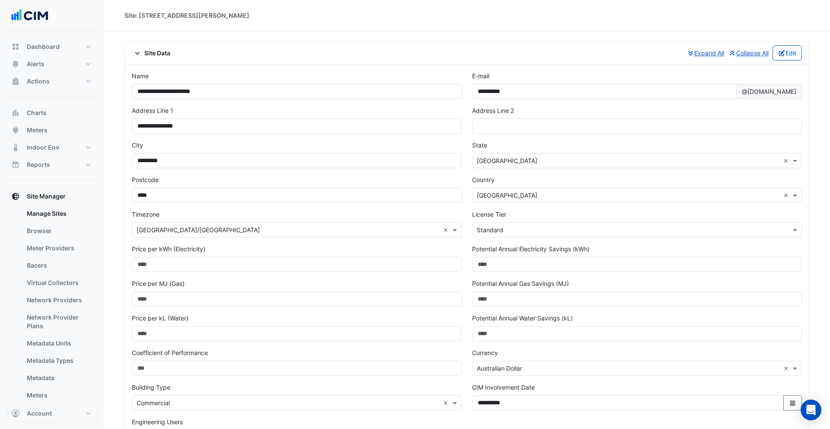
click at [539, 230] on input "text" at bounding box center [628, 230] width 303 height 9
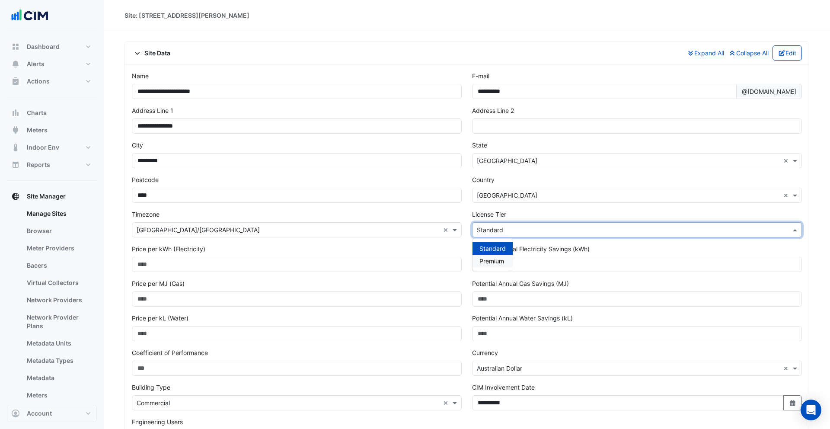
click at [485, 260] on span "Premium" at bounding box center [492, 260] width 25 height 7
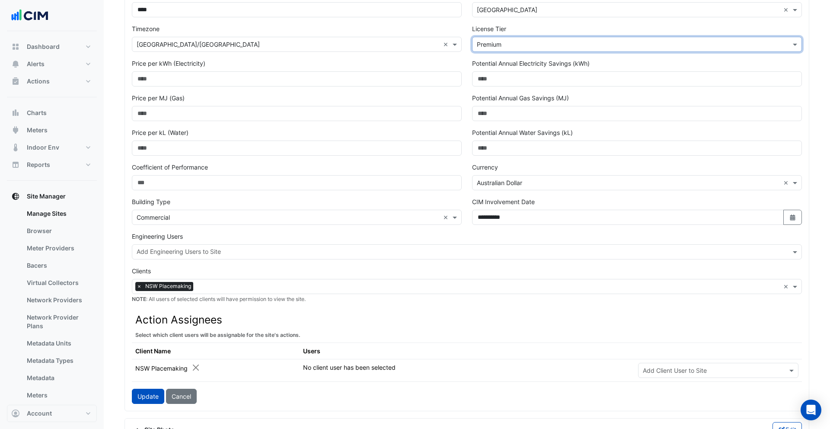
scroll to position [214, 0]
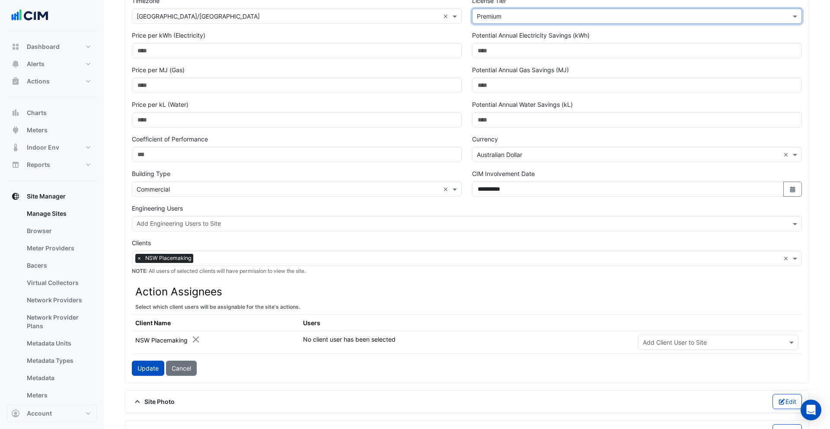
drag, startPoint x: 139, startPoint y: 368, endPoint x: 143, endPoint y: 371, distance: 4.9
click at [139, 368] on button "Update" at bounding box center [148, 368] width 32 height 15
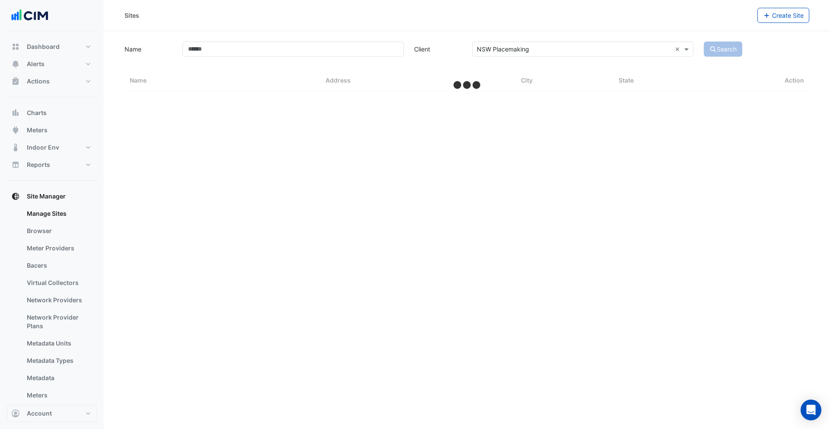
select select "**"
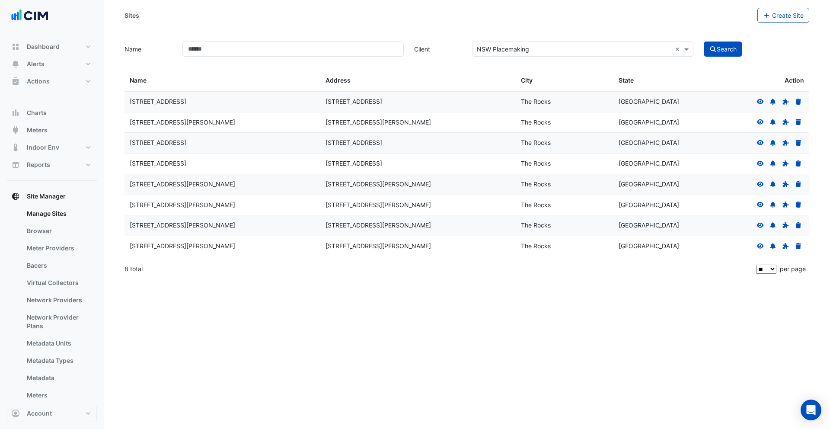
click at [758, 225] on icon at bounding box center [760, 225] width 7 height 5
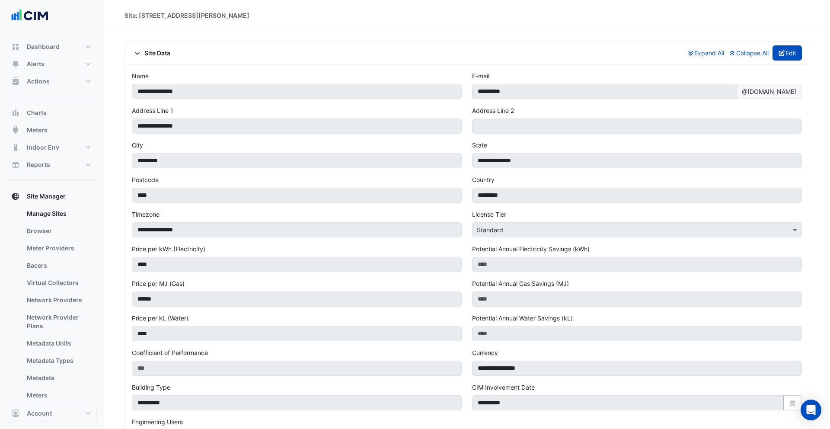
click at [793, 55] on button "Edit" at bounding box center [788, 52] width 30 height 15
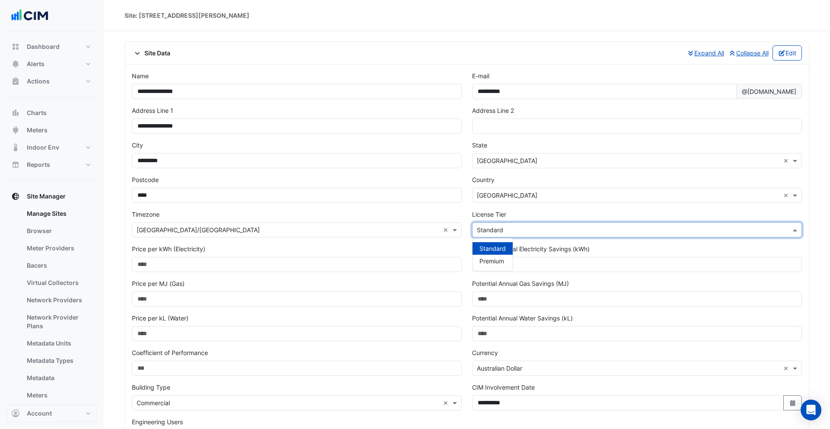
click at [516, 228] on input "text" at bounding box center [628, 230] width 303 height 9
click at [496, 256] on div "Premium" at bounding box center [493, 261] width 40 height 13
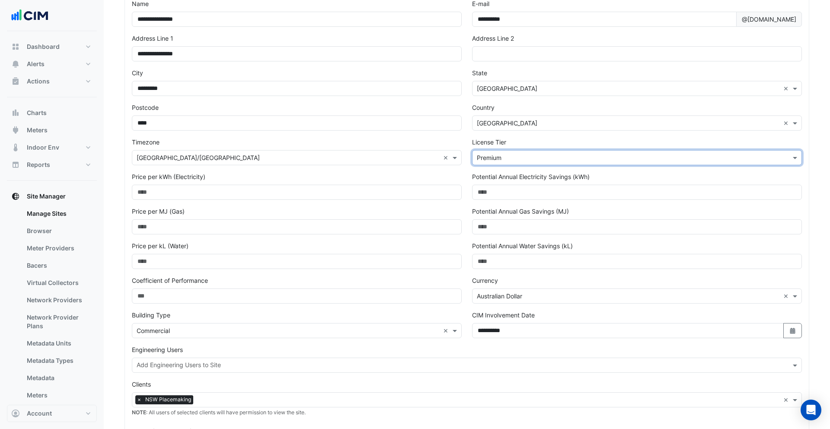
scroll to position [177, 0]
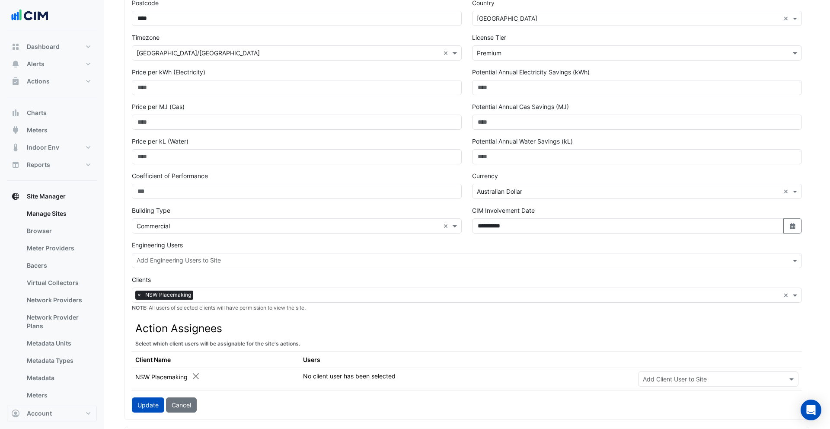
drag, startPoint x: 141, startPoint y: 407, endPoint x: 149, endPoint y: 407, distance: 7.4
click at [142, 407] on button "Update" at bounding box center [148, 404] width 32 height 15
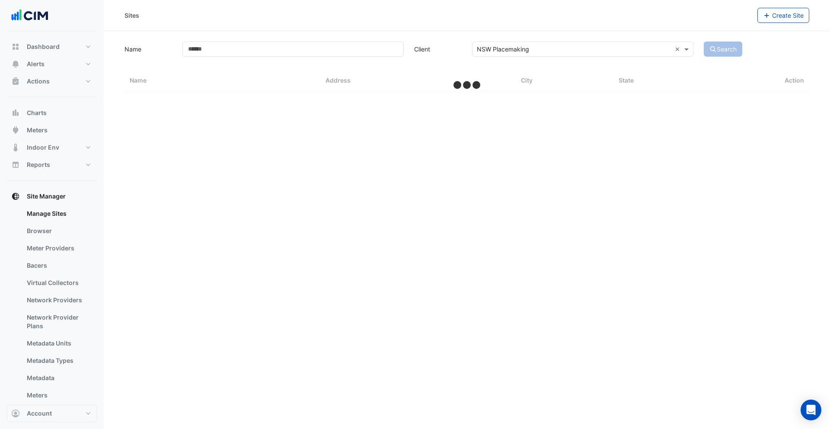
select select "**"
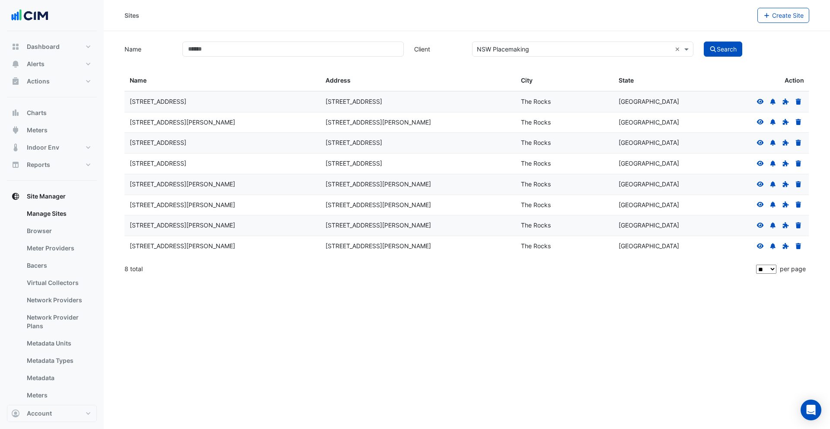
click at [759, 247] on icon at bounding box center [760, 245] width 7 height 5
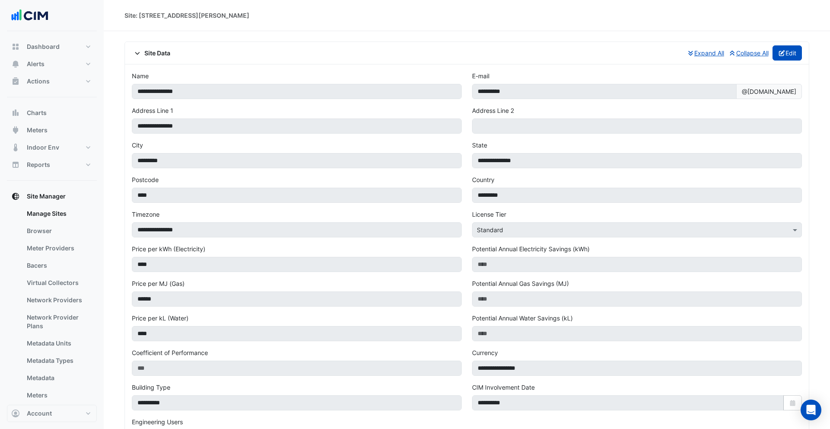
click at [789, 60] on button "Edit" at bounding box center [788, 52] width 30 height 15
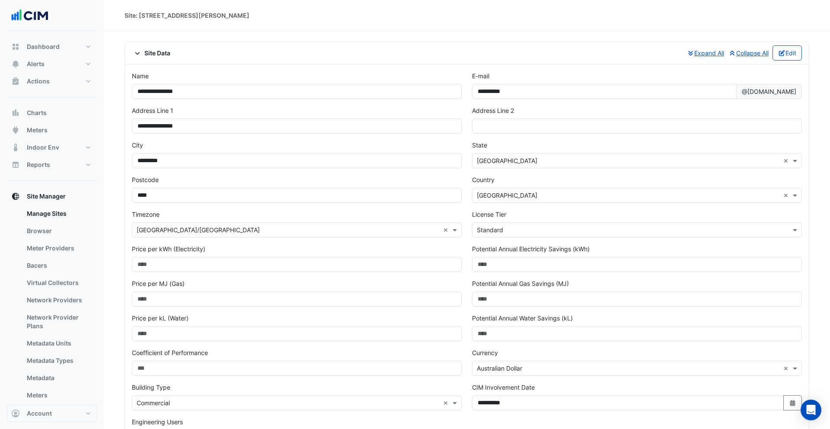
click at [518, 227] on input "text" at bounding box center [628, 230] width 303 height 9
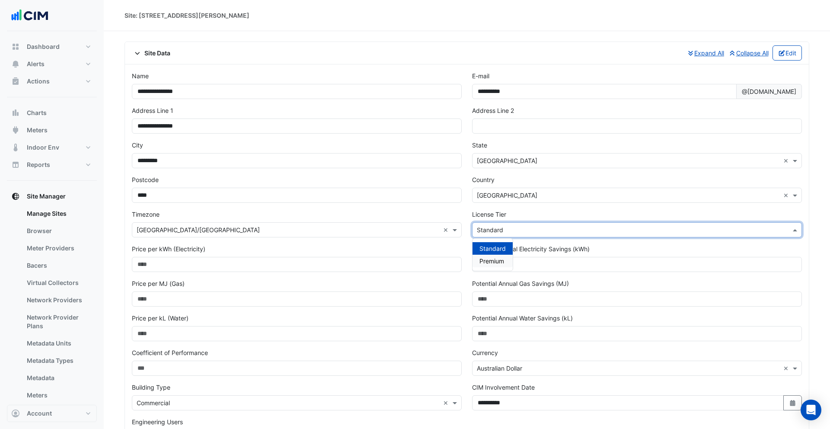
drag, startPoint x: 493, startPoint y: 259, endPoint x: 315, endPoint y: 298, distance: 182.4
click at [493, 259] on span "Premium" at bounding box center [492, 260] width 25 height 7
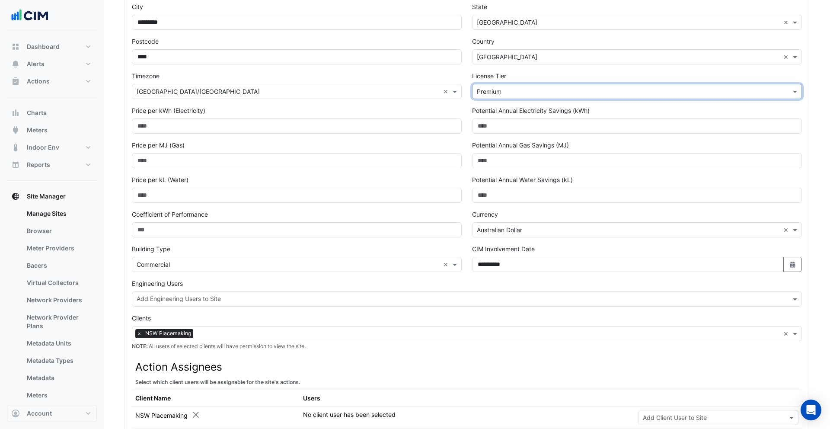
scroll to position [189, 0]
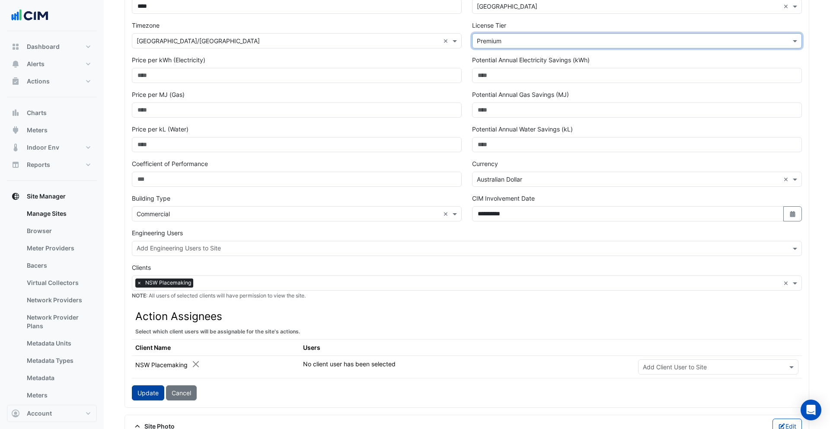
click at [152, 390] on button "Update" at bounding box center [148, 392] width 32 height 15
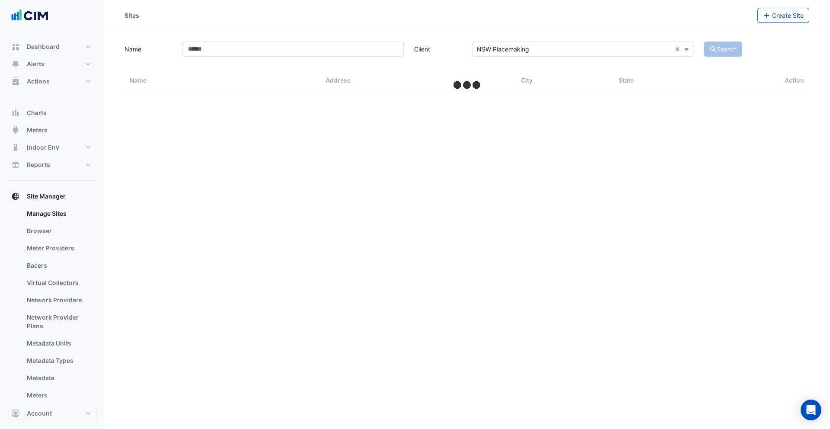
select select "**"
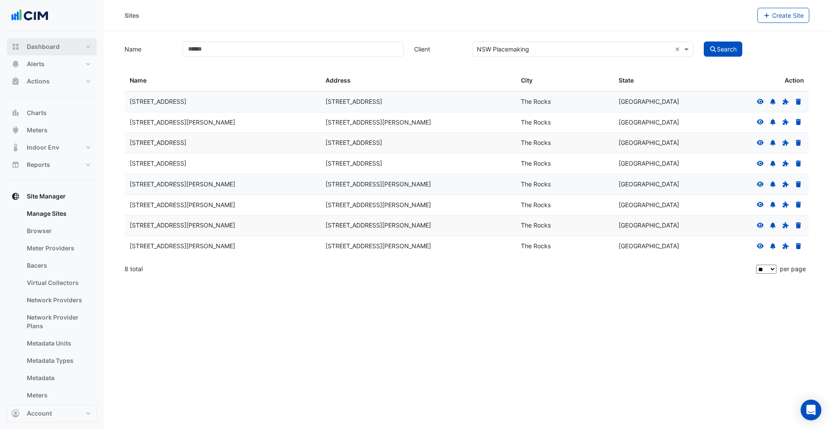
click at [51, 48] on span "Dashboard" at bounding box center [43, 46] width 33 height 9
select select "**"
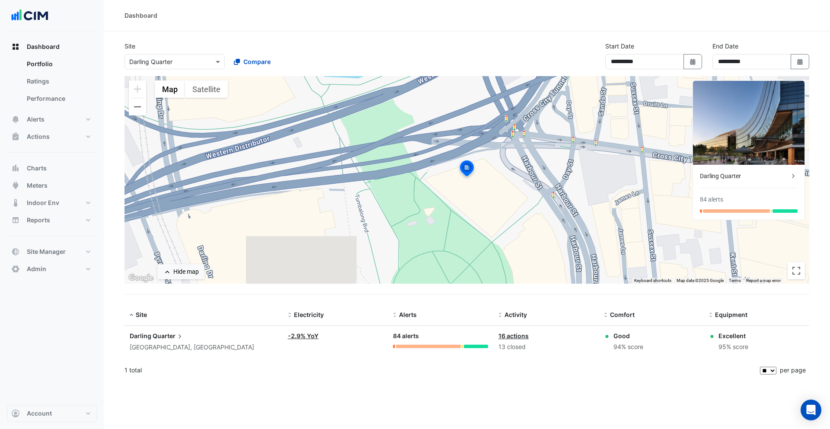
select select "**"
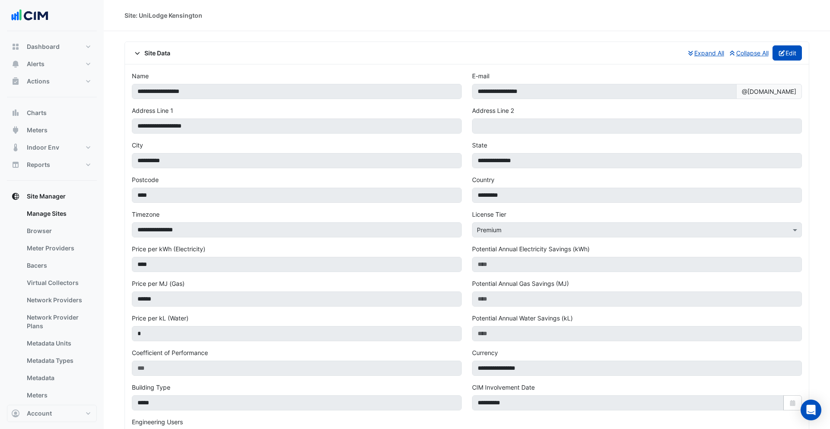
click at [785, 54] on button "Edit" at bounding box center [788, 52] width 30 height 15
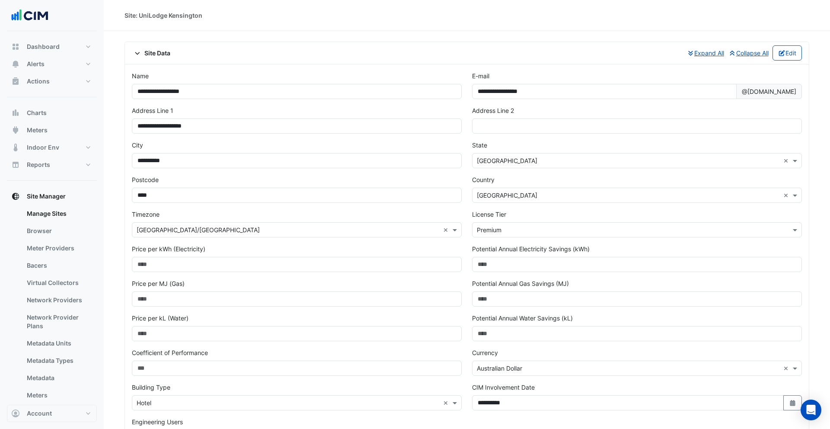
click at [160, 54] on span "Site Data" at bounding box center [151, 52] width 38 height 9
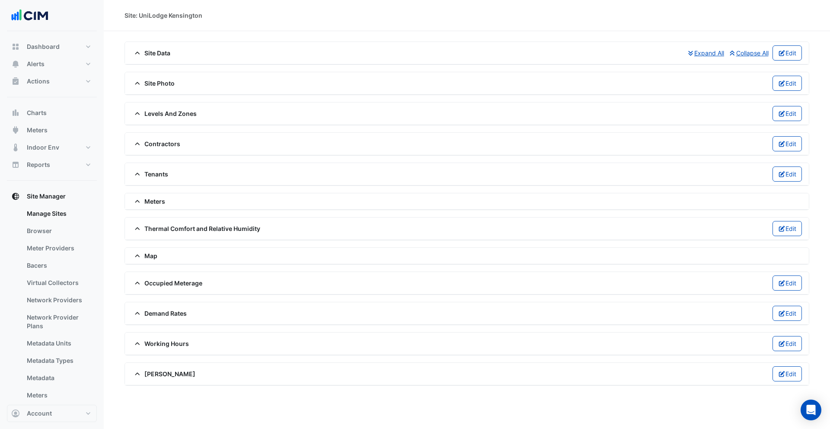
click at [160, 91] on div "Site Photo Edit" at bounding box center [467, 83] width 684 height 22
click at [160, 85] on span "Site Photo" at bounding box center [153, 83] width 43 height 9
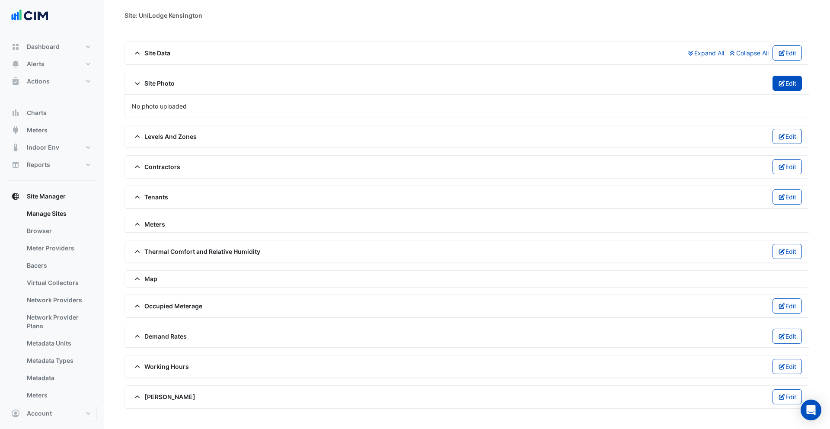
click at [778, 85] on icon "button" at bounding box center [782, 83] width 8 height 6
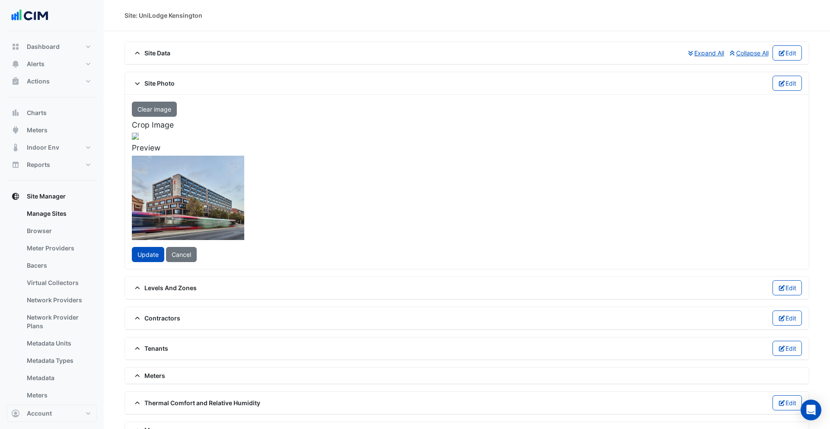
drag, startPoint x: 250, startPoint y: 198, endPoint x: 233, endPoint y: 198, distance: 17.3
click at [233, 198] on div at bounding box center [120, 218] width 227 height 170
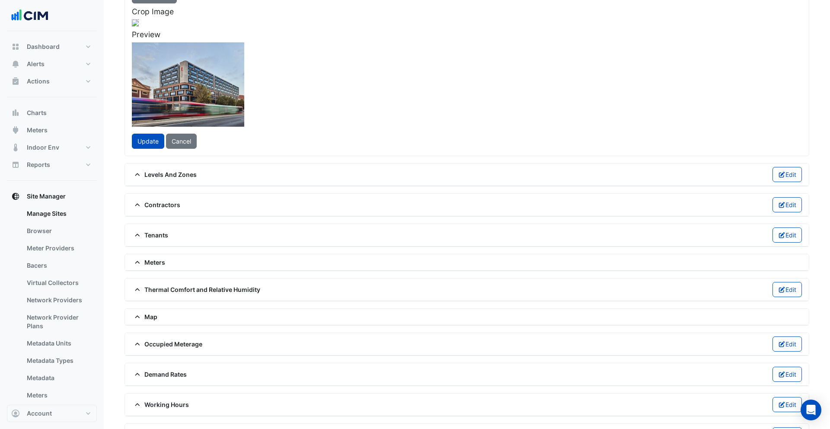
scroll to position [125, 0]
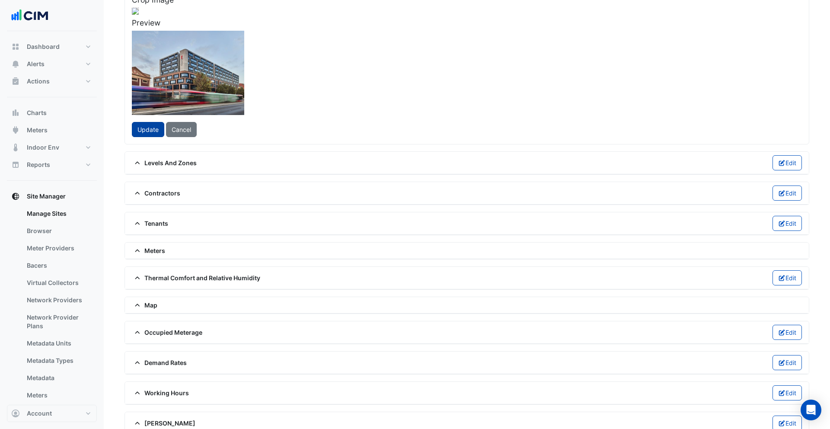
click at [152, 133] on span "Update" at bounding box center [148, 129] width 21 height 7
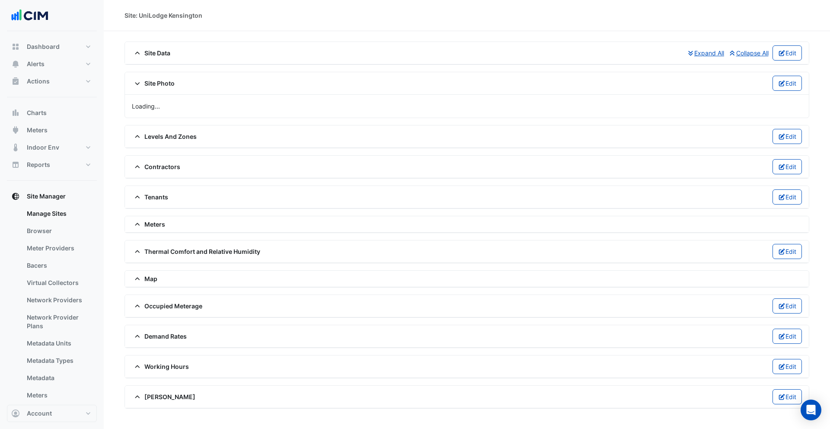
scroll to position [0, 0]
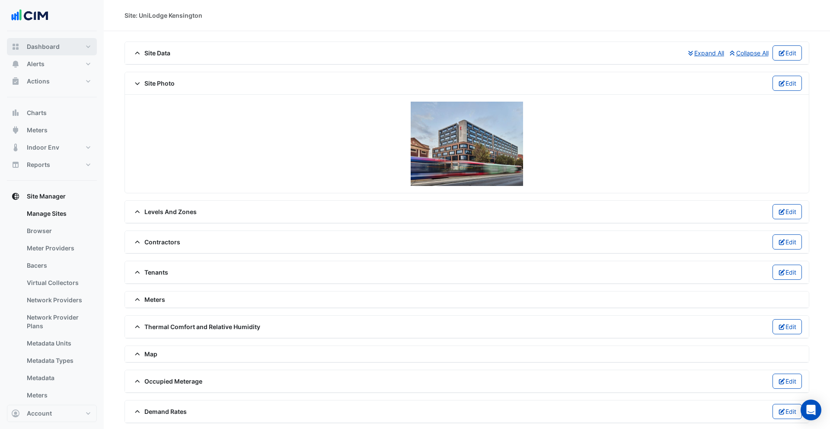
click at [39, 48] on span "Dashboard" at bounding box center [43, 46] width 33 height 9
select select "**"
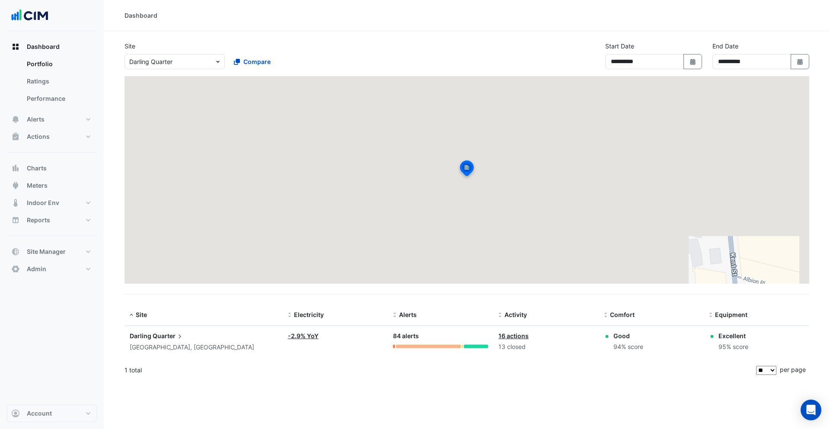
click at [181, 60] on input "text" at bounding box center [166, 62] width 74 height 9
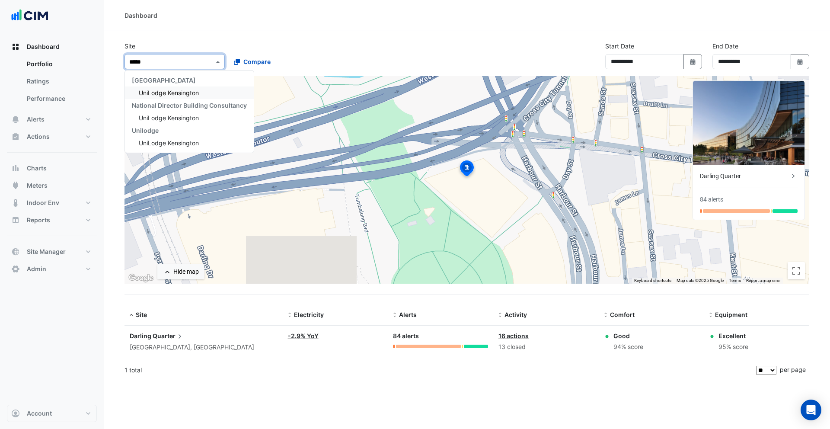
type input "******"
click at [159, 86] on div "Cedar Pacific" at bounding box center [189, 80] width 129 height 13
click at [176, 89] on span "UniLodge Kensington" at bounding box center [169, 92] width 60 height 7
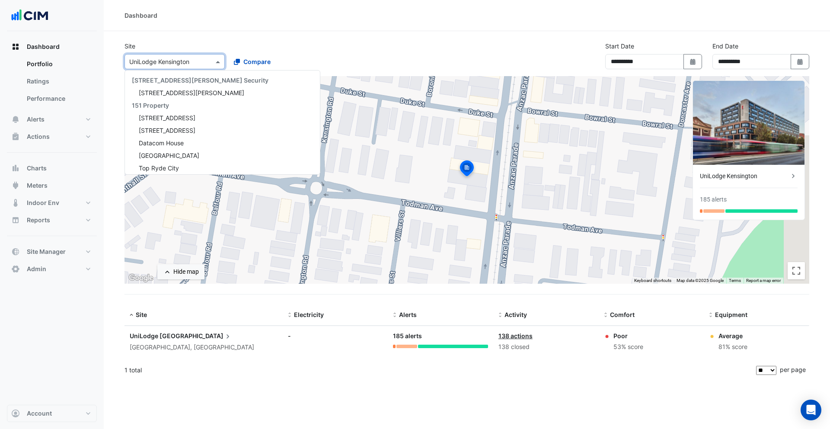
click at [190, 62] on input "text" at bounding box center [166, 62] width 74 height 9
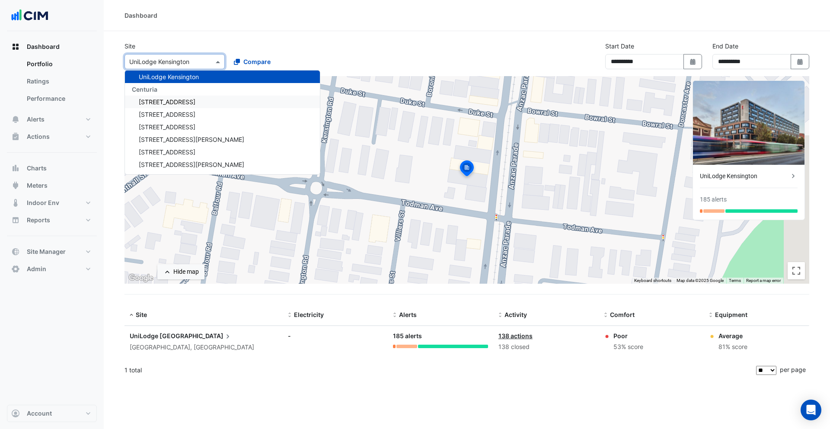
click at [177, 98] on span "111 St Georges Terrace" at bounding box center [167, 101] width 57 height 7
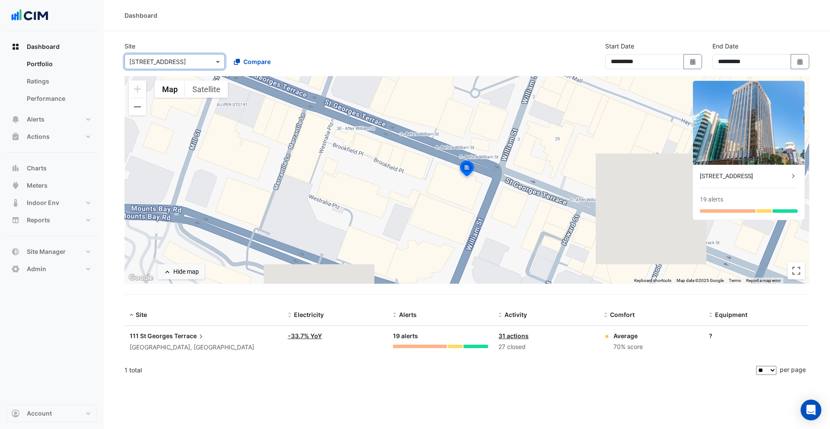
click at [175, 68] on div "Select a Site × 111 St Georges Terrace" at bounding box center [175, 61] width 100 height 15
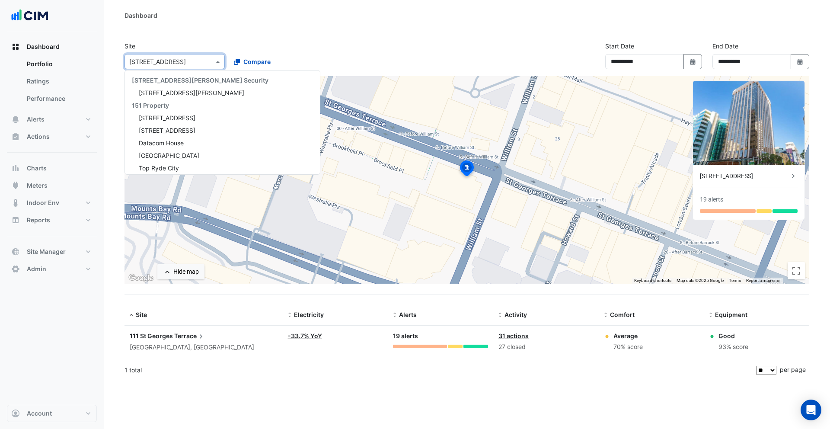
scroll to position [4192, 0]
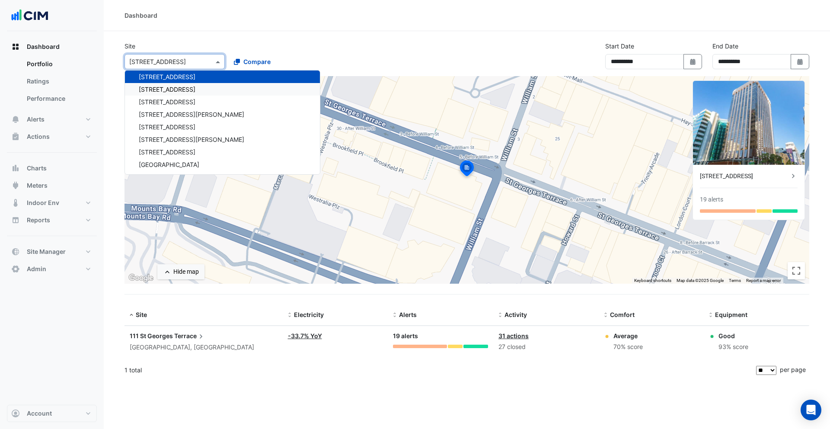
click at [177, 92] on span "140 St Georges Terrace" at bounding box center [167, 89] width 57 height 7
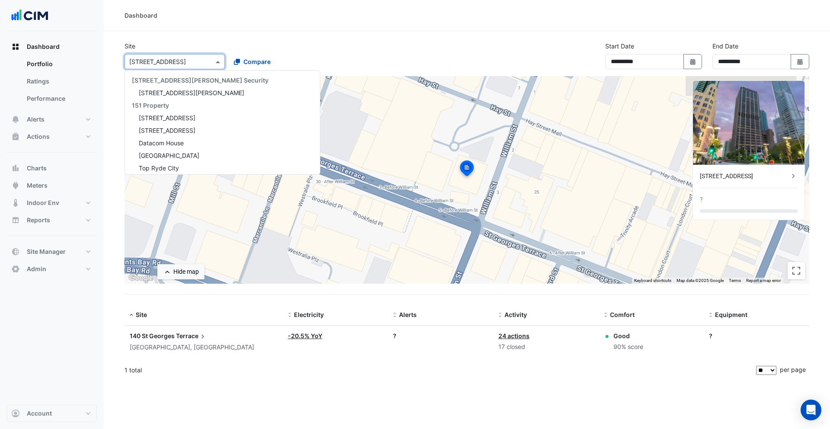
click at [178, 65] on input "text" at bounding box center [166, 62] width 74 height 9
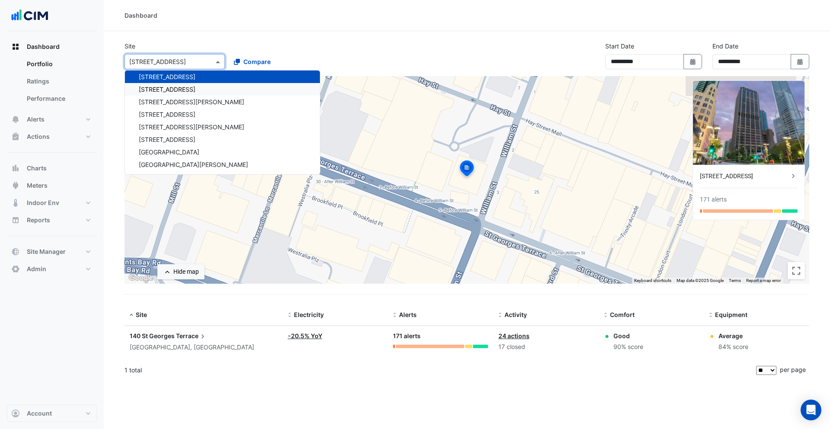
click at [180, 90] on span "144 Stirling Street" at bounding box center [167, 89] width 57 height 7
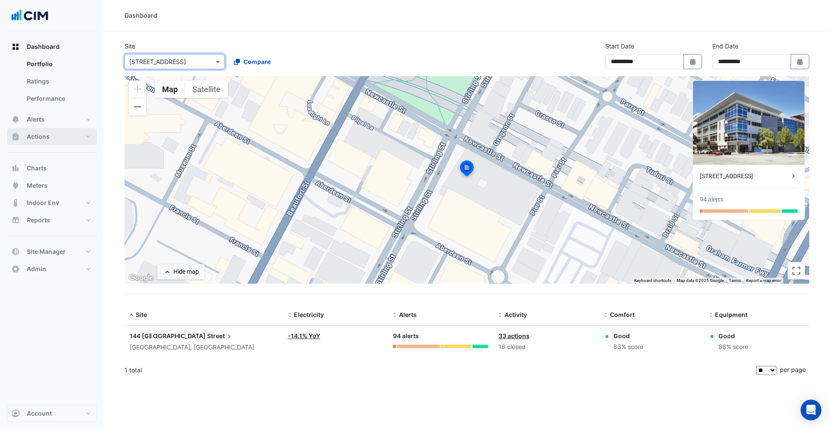
click at [54, 132] on button "Actions" at bounding box center [52, 136] width 90 height 17
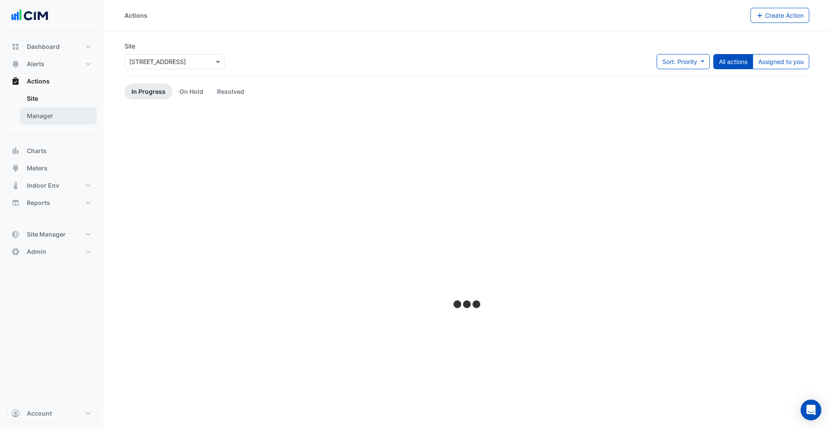
click at [64, 117] on link "Manager" at bounding box center [58, 115] width 77 height 17
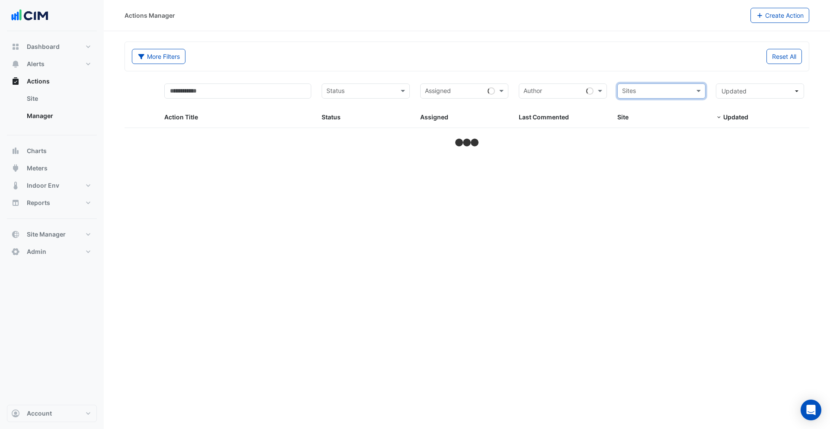
drag, startPoint x: 628, startPoint y: 73, endPoint x: 370, endPoint y: 43, distance: 259.5
click at [624, 74] on form "More Filters Reset All Status Assigned Sites Action Title Status Status Assigne…" at bounding box center [467, 95] width 685 height 107
select select "**"
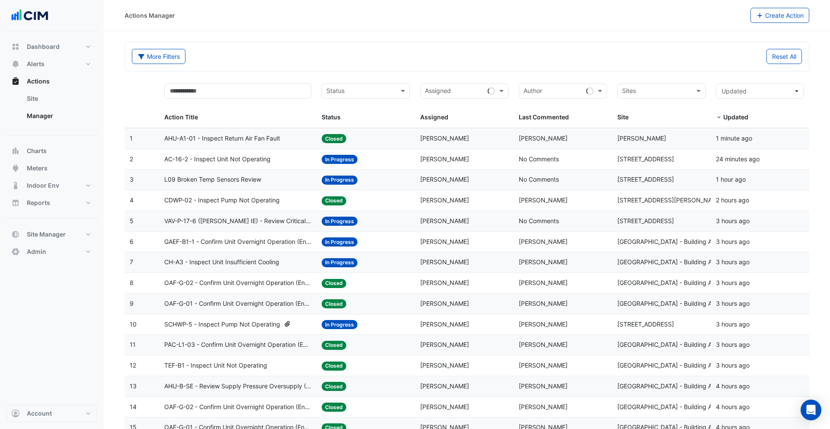
click at [470, 201] on div "Assigned: James Dwyer" at bounding box center [464, 200] width 88 height 10
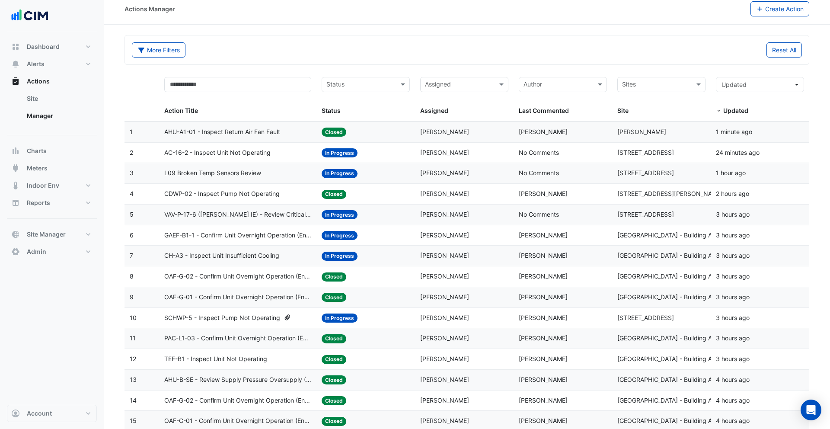
scroll to position [9, 0]
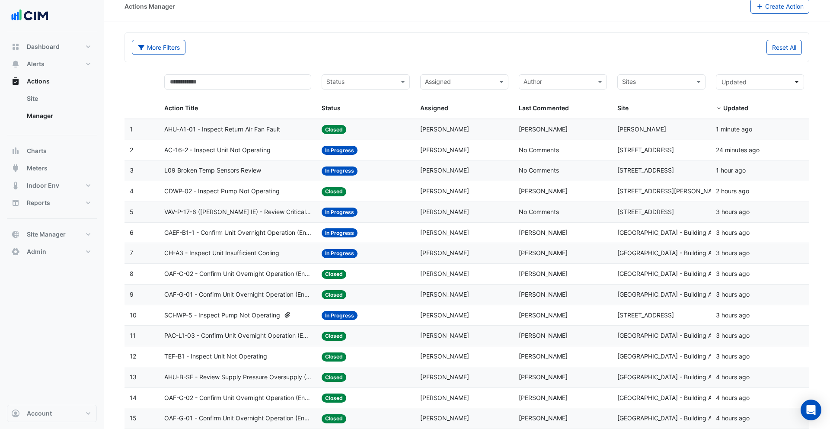
click at [472, 198] on datatable-body-cell "Assigned: James Dwyer" at bounding box center [464, 191] width 99 height 20
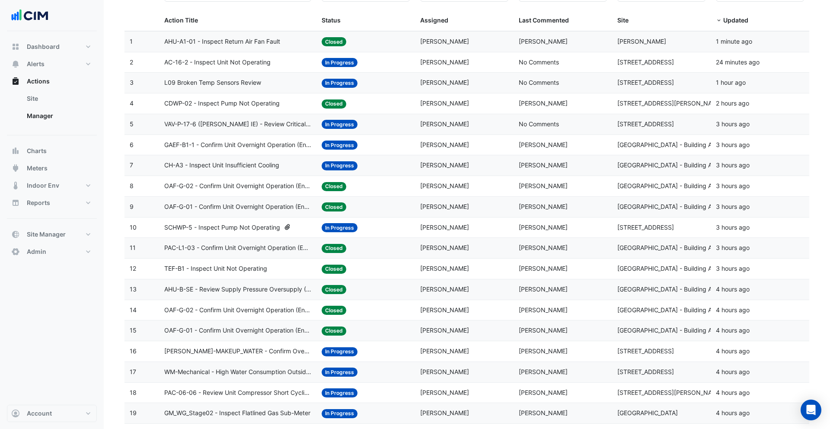
click at [539, 251] on div "Last Commented: Aayan Shuja" at bounding box center [563, 248] width 88 height 10
click at [507, 228] on div "Assigned: Tom Keyte" at bounding box center [464, 228] width 88 height 10
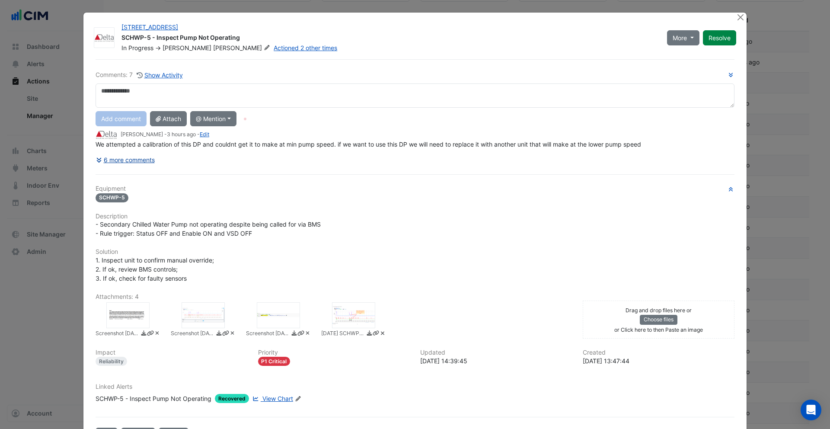
click at [132, 157] on button "6 more comments" at bounding box center [126, 159] width 60 height 15
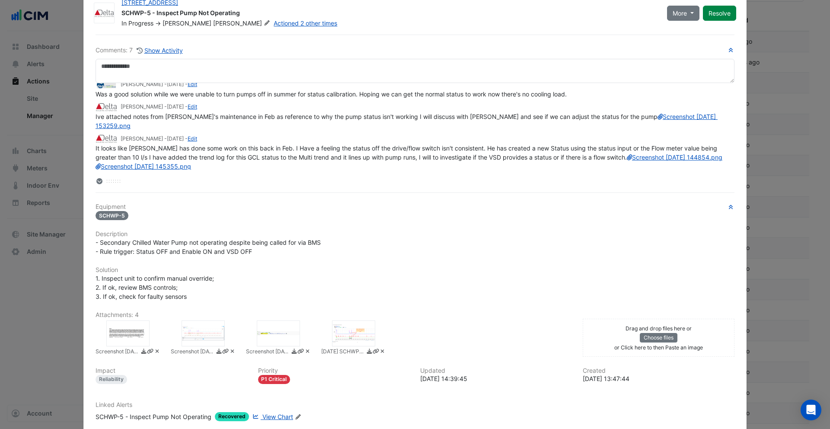
scroll to position [0, 0]
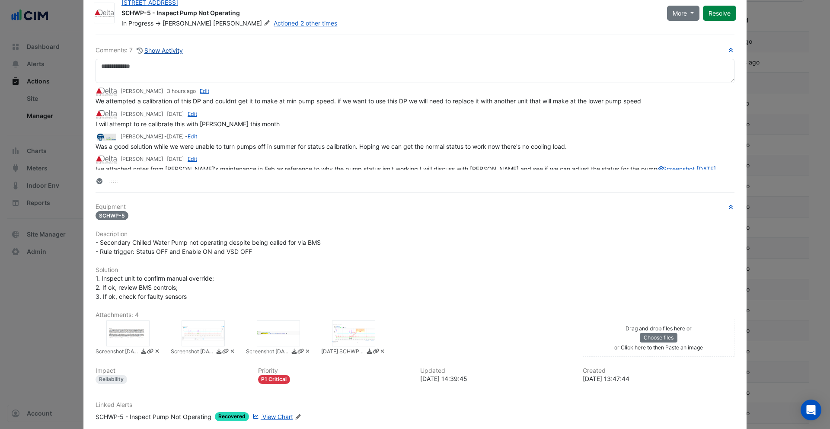
click at [165, 54] on button "Show Activity" at bounding box center [159, 50] width 47 height 10
click at [151, 51] on button "Hide Activity" at bounding box center [158, 50] width 45 height 10
click at [213, 327] on div at bounding box center [203, 333] width 43 height 26
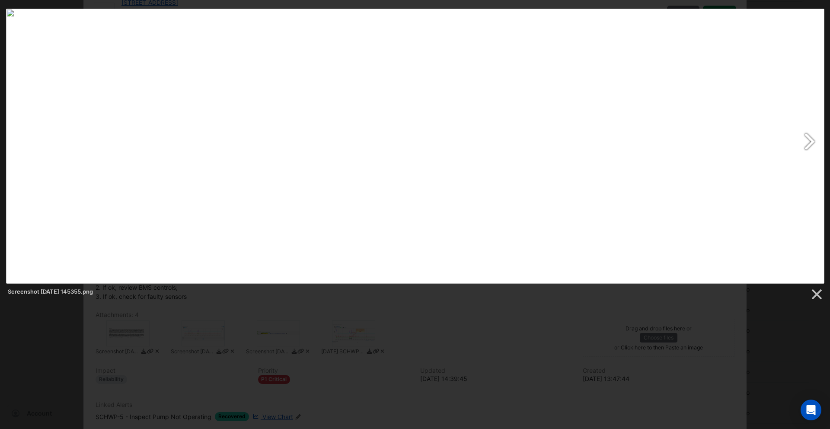
click at [807, 140] on link at bounding box center [563, 146] width 524 height 275
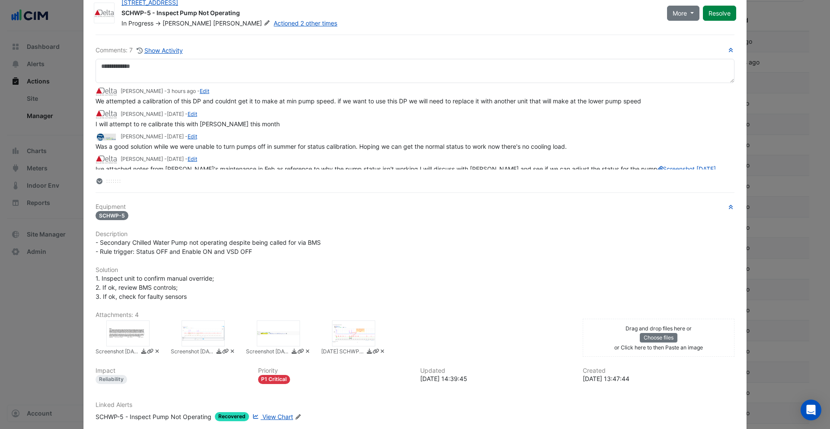
click at [351, 334] on div at bounding box center [353, 333] width 43 height 26
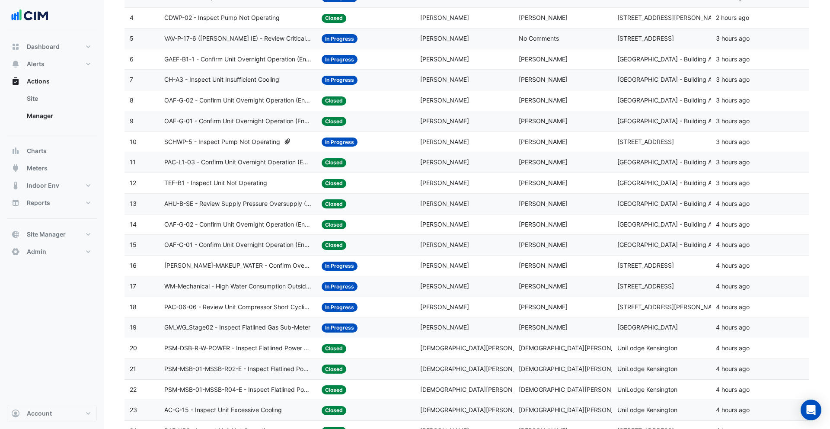
scroll to position [323, 0]
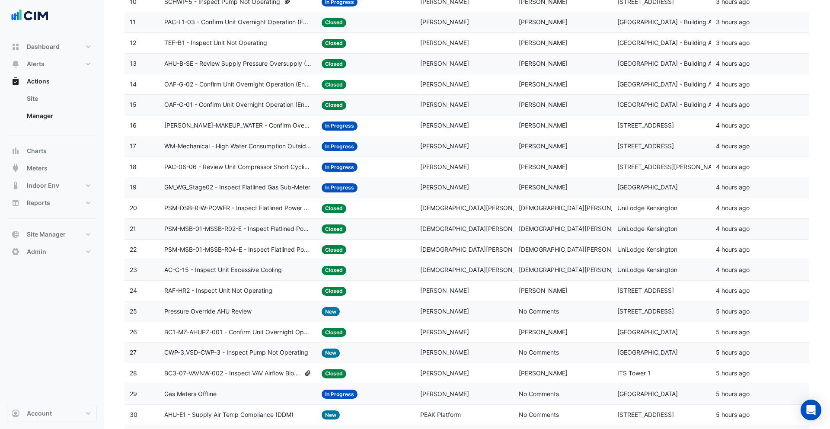
click at [457, 215] on datatable-body-cell "Assigned: Krishna Lakshminarayanan" at bounding box center [464, 208] width 99 height 20
click at [468, 231] on span "Krishna Lakshminarayanan" at bounding box center [477, 228] width 115 height 7
click at [469, 250] on span "Krishna Lakshminarayanan" at bounding box center [477, 249] width 115 height 7
click at [464, 267] on span "Krishna Lakshminarayanan" at bounding box center [477, 269] width 115 height 7
click at [461, 290] on div "Assigned: Trevor Smith" at bounding box center [464, 291] width 88 height 10
